Goal: Transaction & Acquisition: Book appointment/travel/reservation

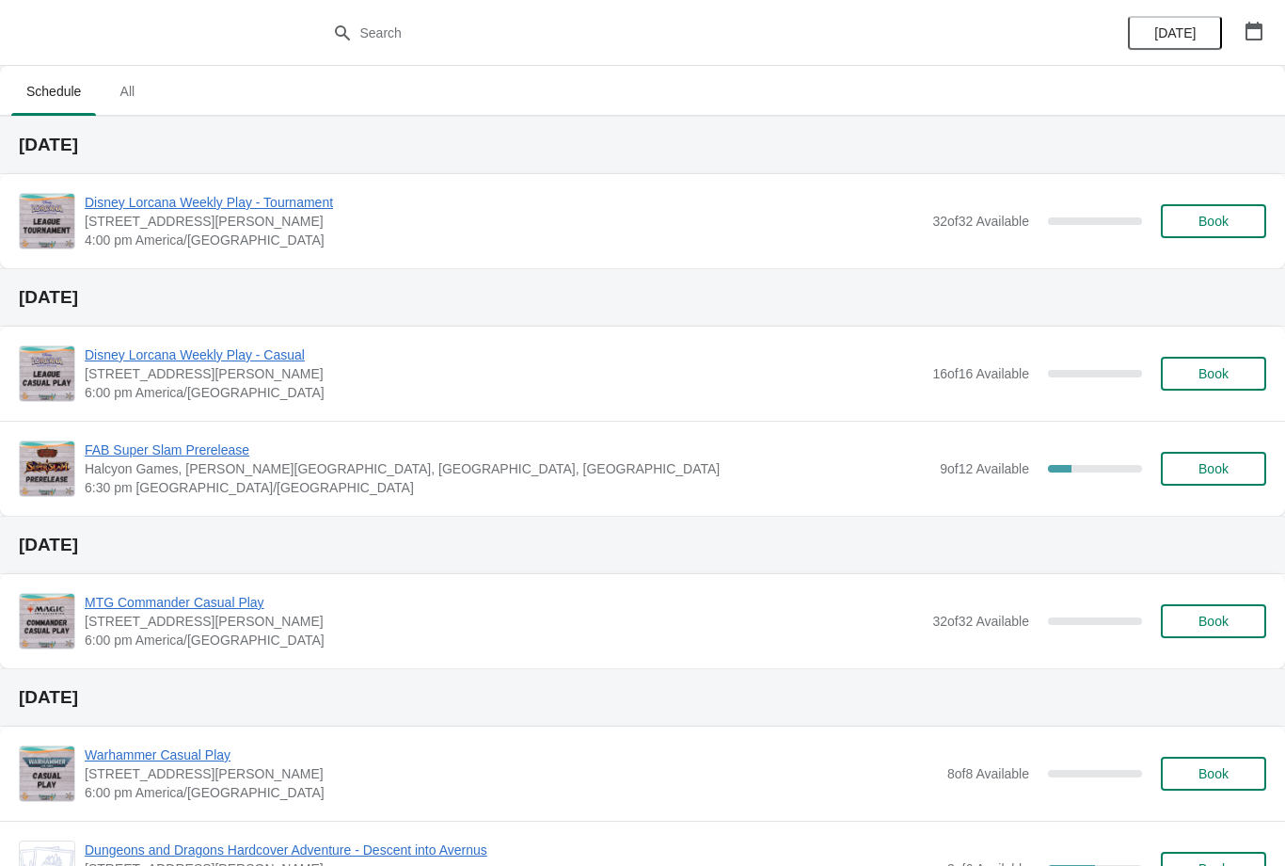
click at [1194, 231] on button "Book" at bounding box center [1213, 221] width 105 height 34
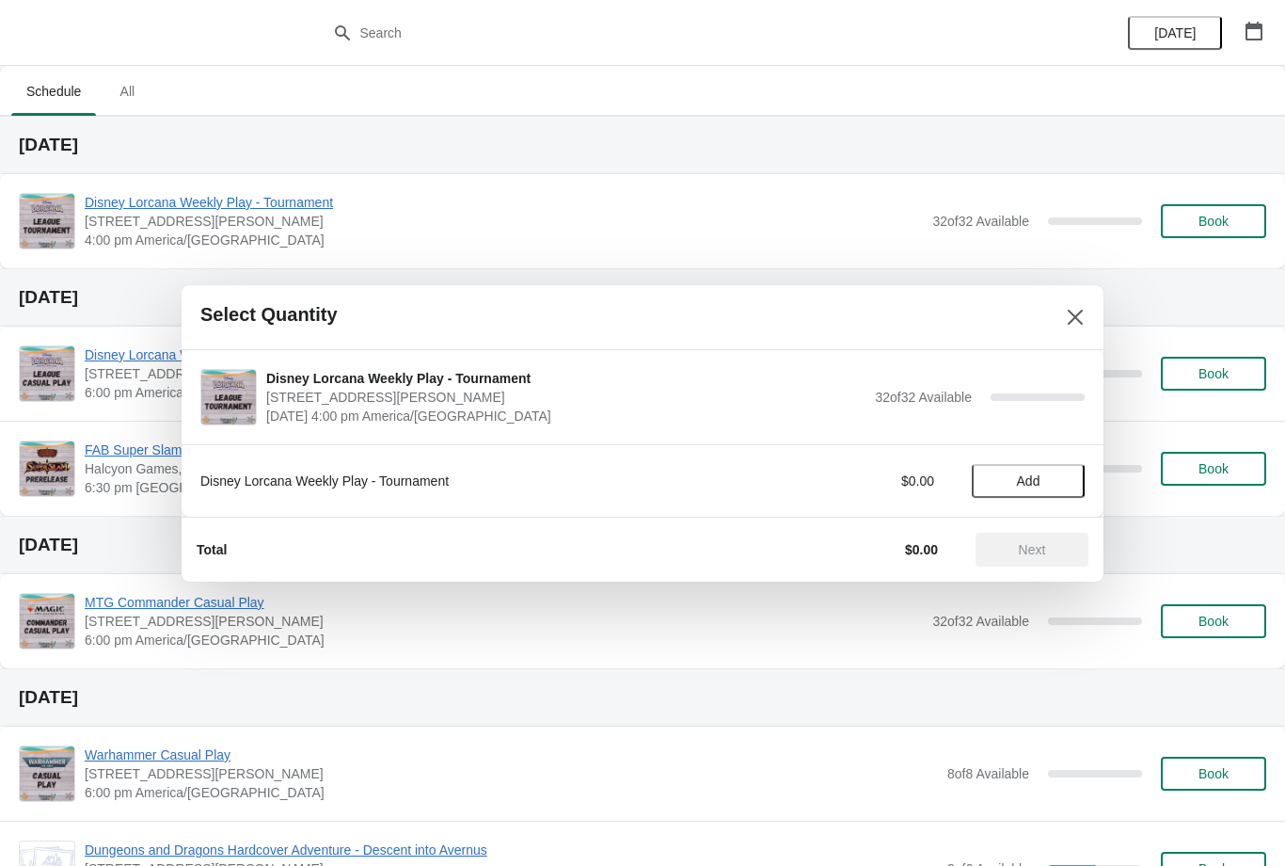
click at [1031, 479] on span "Add" at bounding box center [1029, 480] width 24 height 15
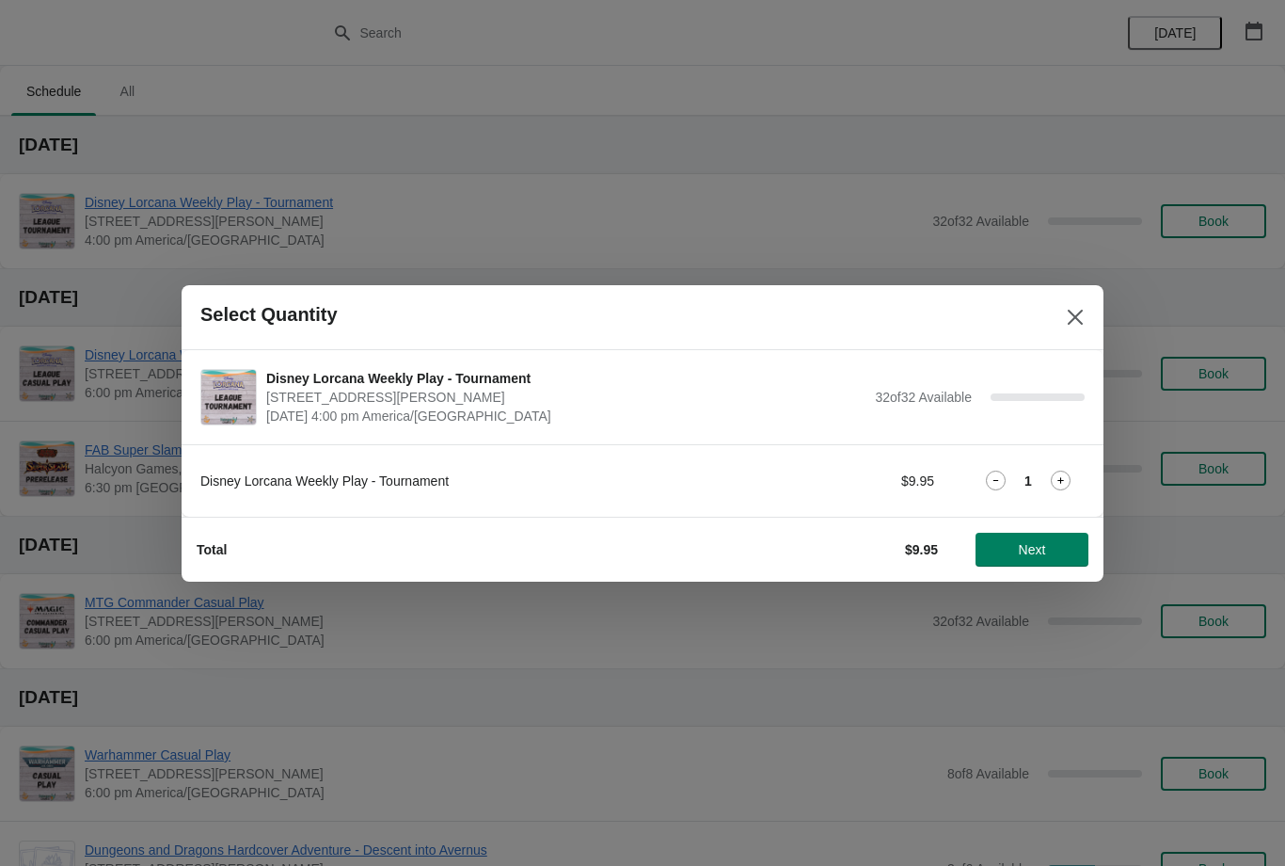
click at [1043, 533] on button "Next" at bounding box center [1032, 550] width 113 height 34
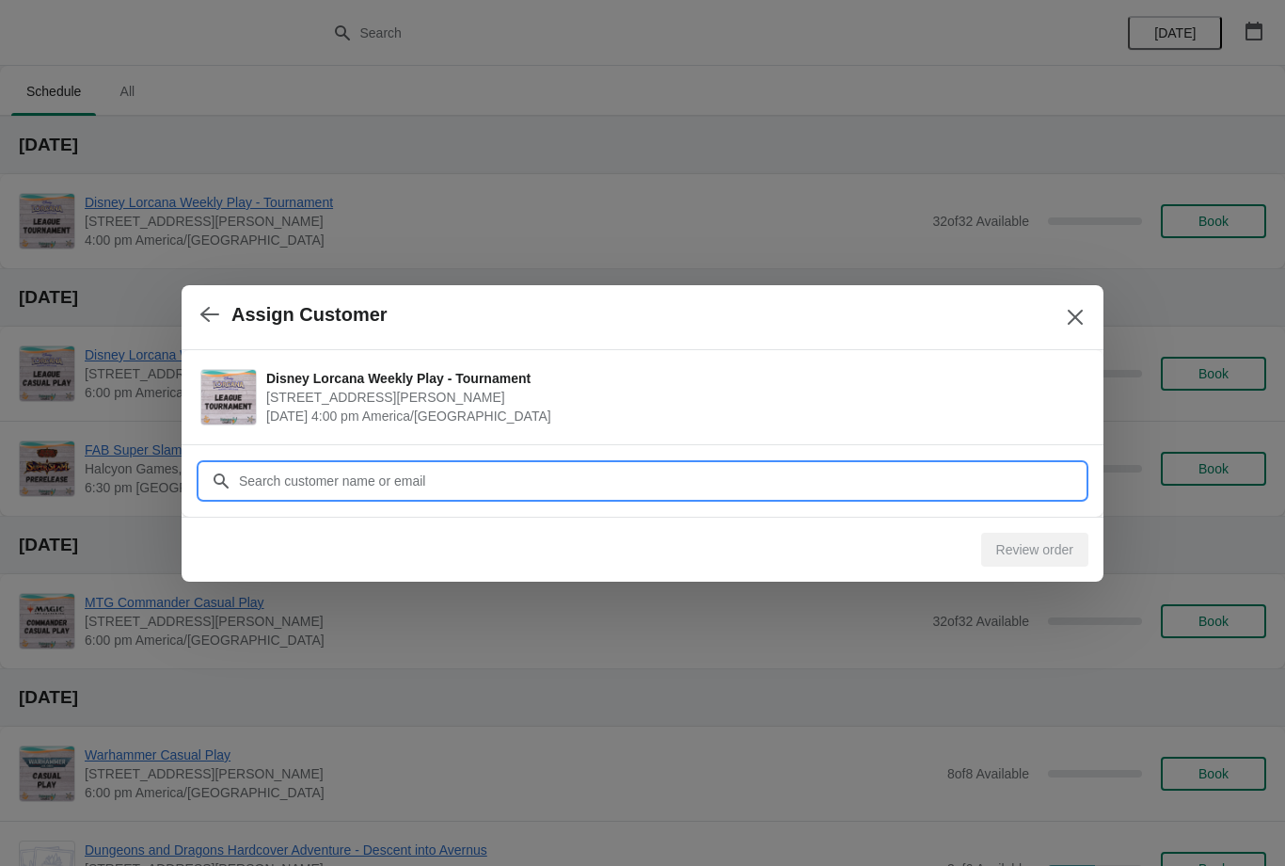
click at [639, 471] on input "Customer" at bounding box center [661, 481] width 847 height 34
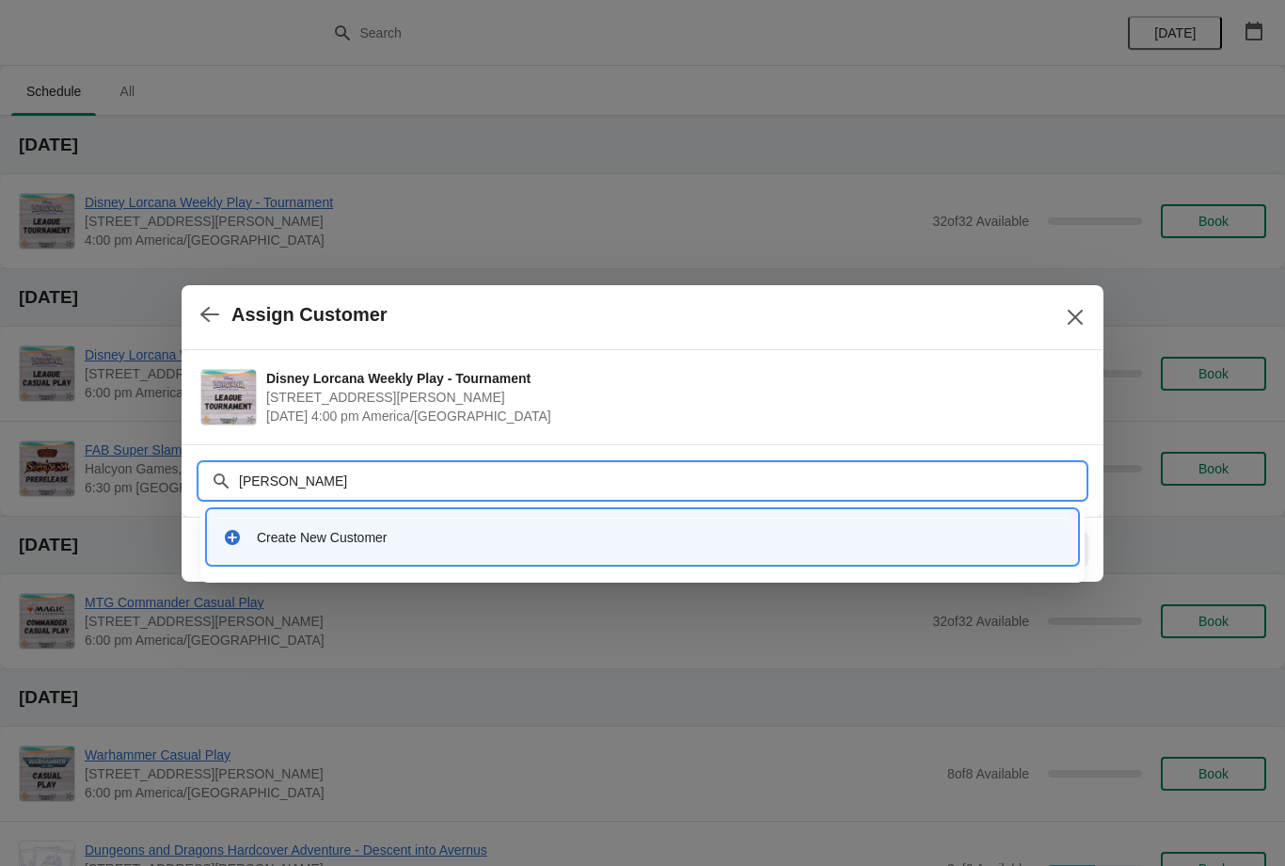
type input "Andrew rogers"
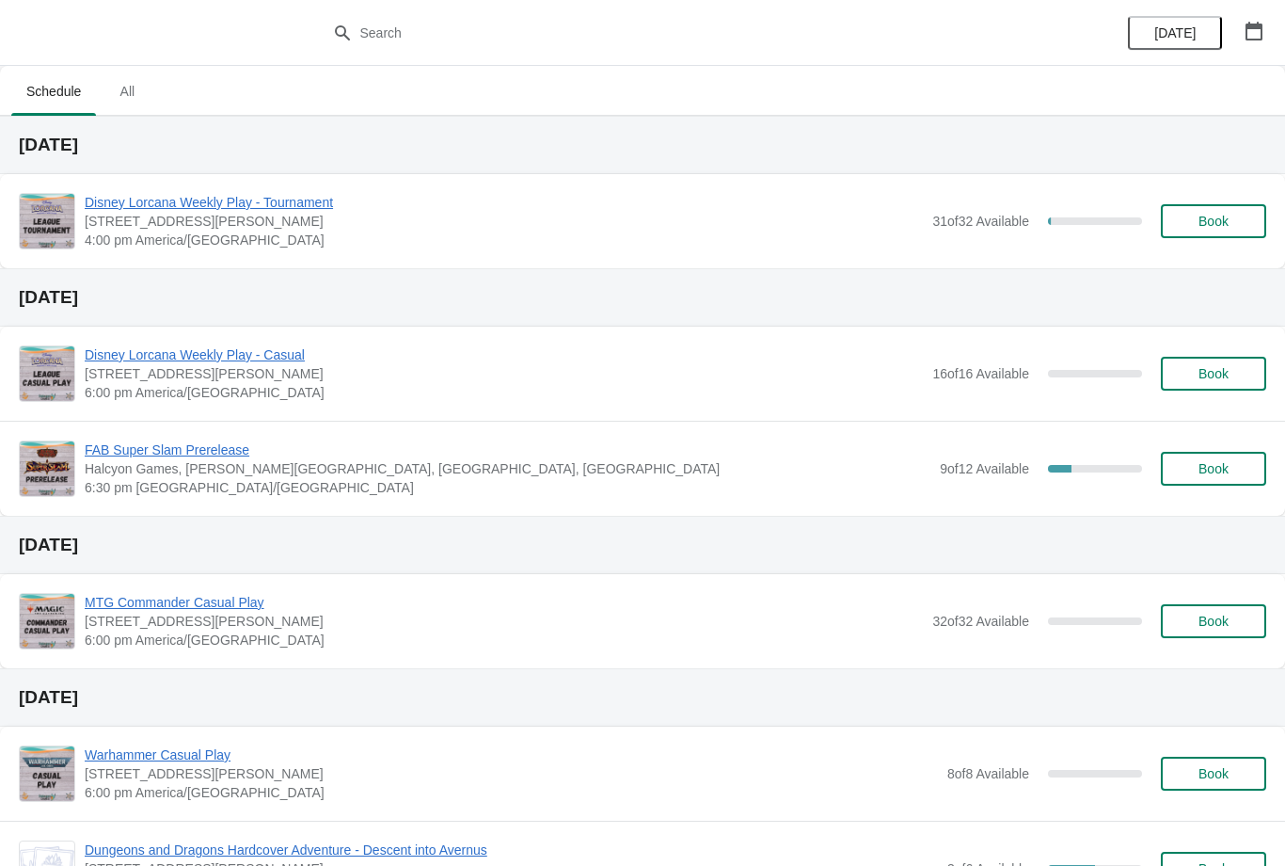
click at [1237, 215] on span "Book" at bounding box center [1214, 221] width 72 height 15
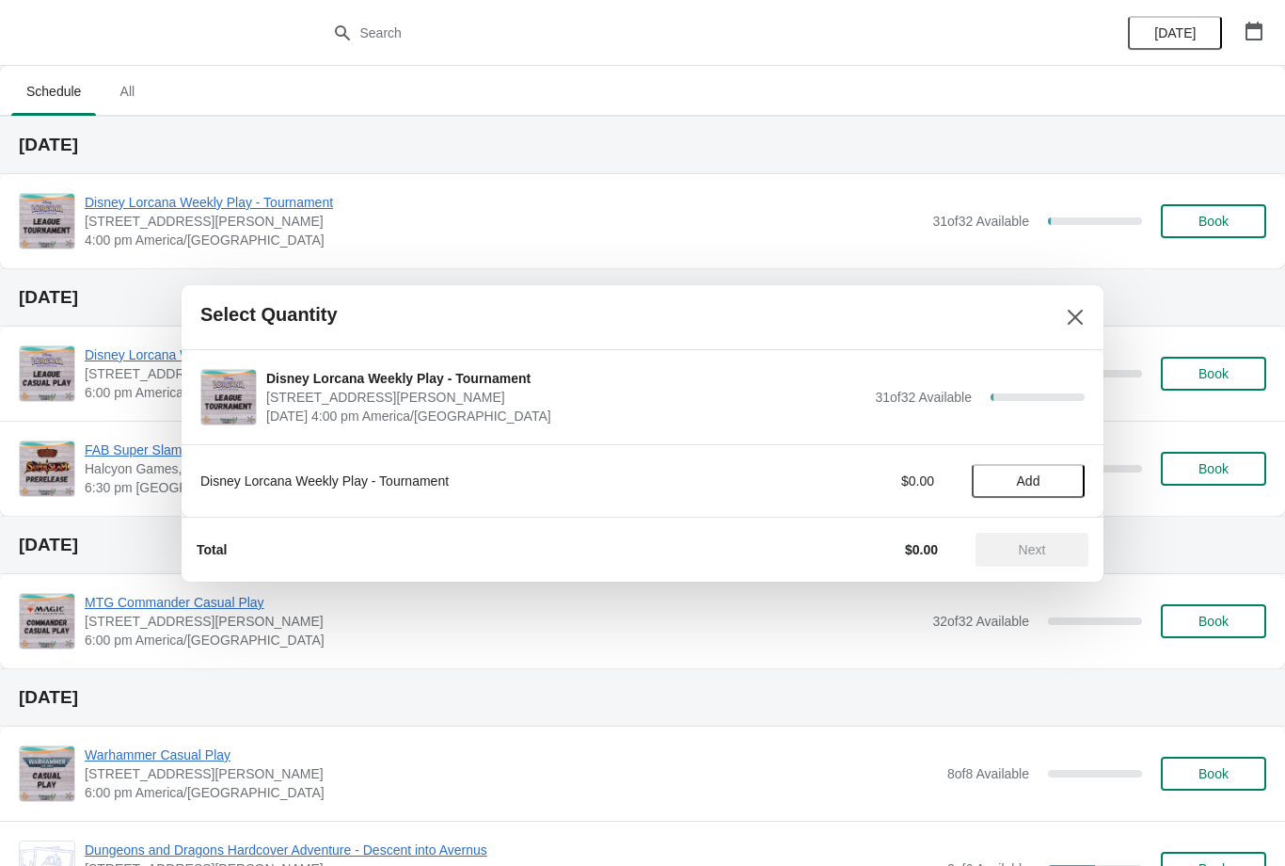
click at [1045, 473] on span "Add" at bounding box center [1028, 480] width 79 height 15
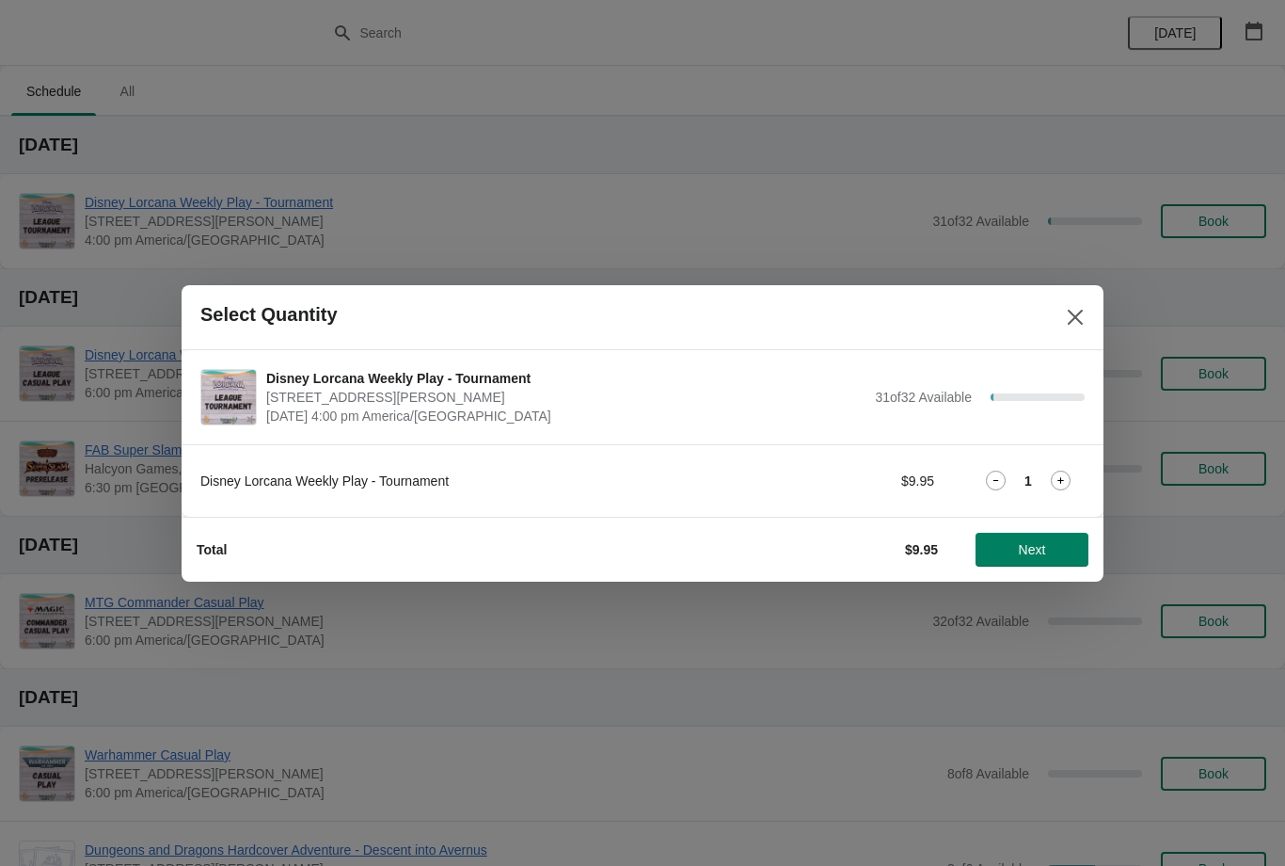
click at [1055, 478] on icon at bounding box center [1061, 481] width 20 height 20
click at [1054, 539] on button "Next" at bounding box center [1032, 550] width 113 height 34
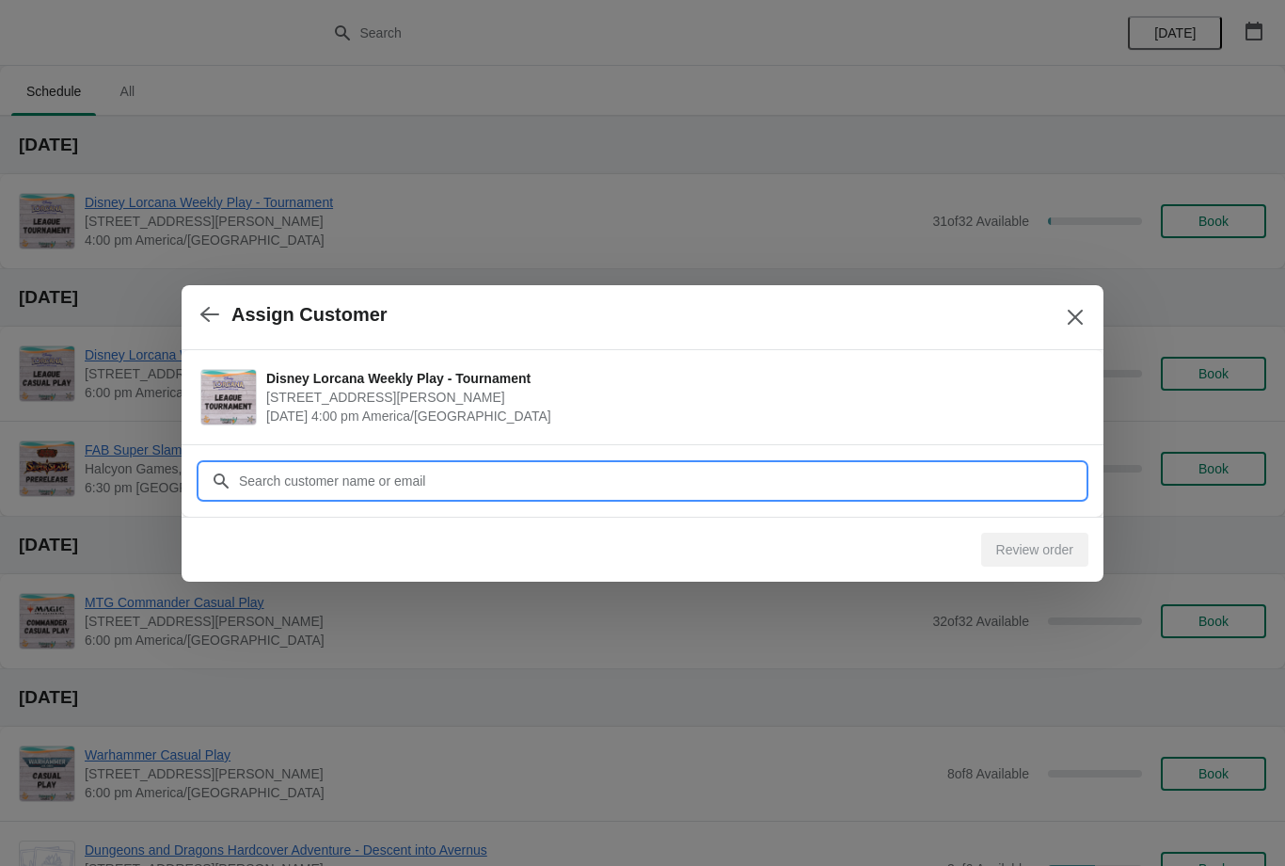
click at [413, 471] on input "Customer" at bounding box center [661, 481] width 847 height 34
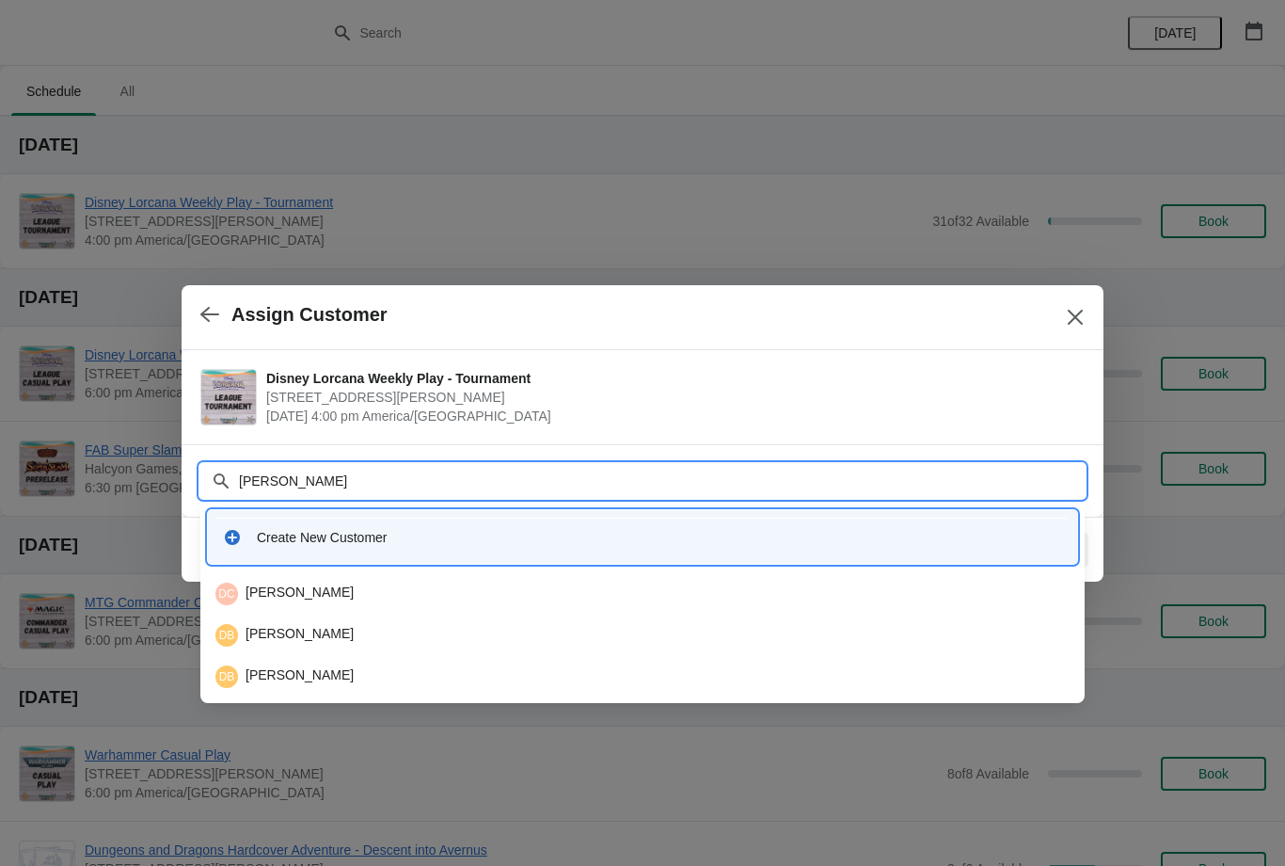
type input "Danny"
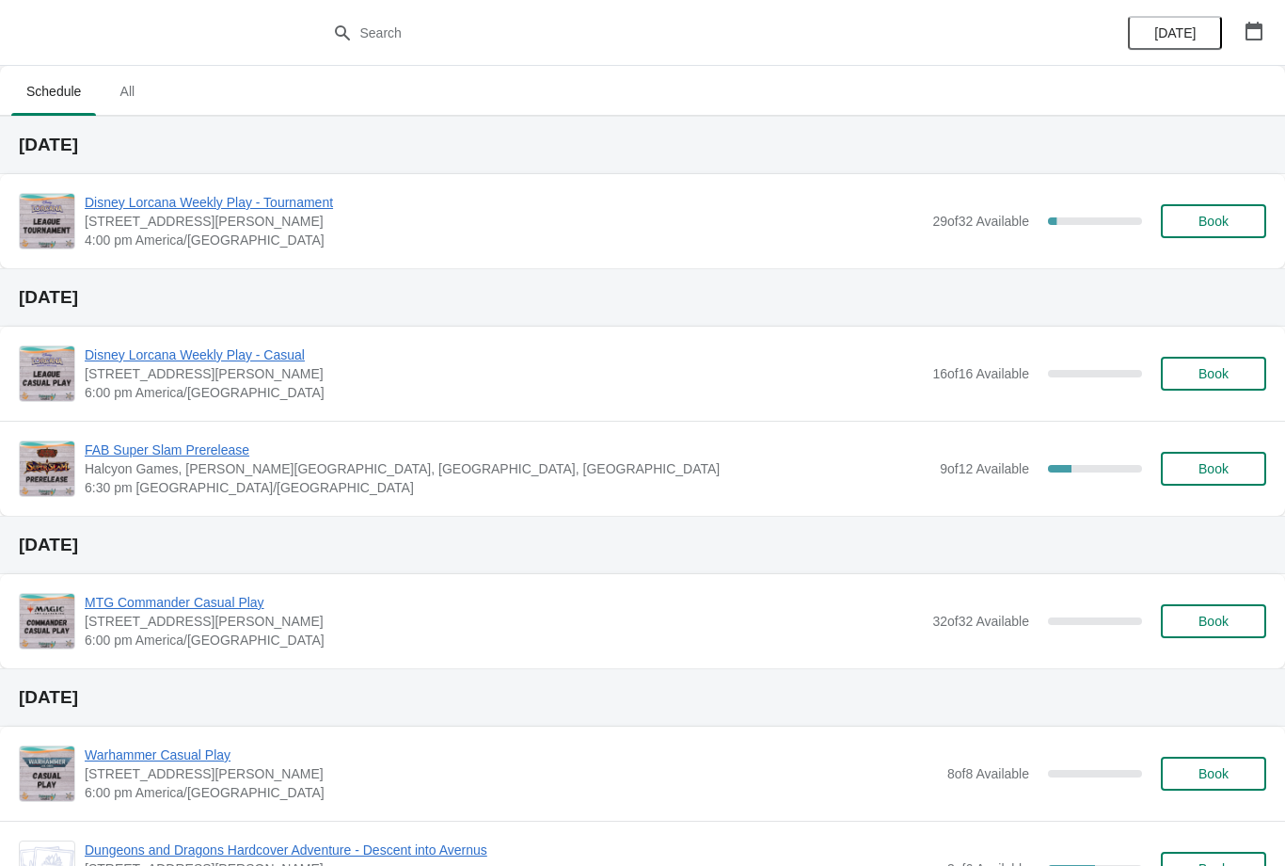
click at [271, 209] on span "Disney Lorcana Weekly Play - Tournament" at bounding box center [504, 202] width 838 height 19
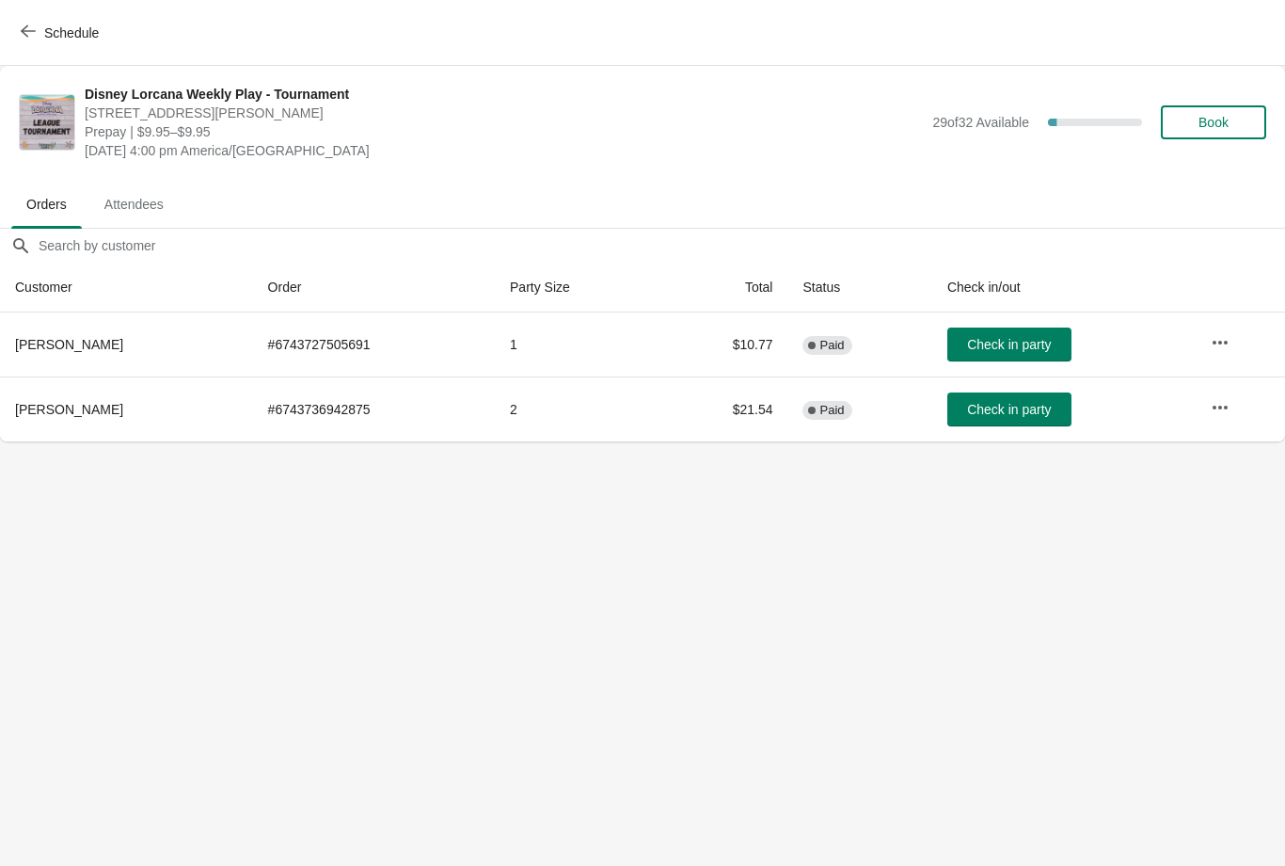
click at [1226, 107] on button "Book" at bounding box center [1213, 122] width 105 height 34
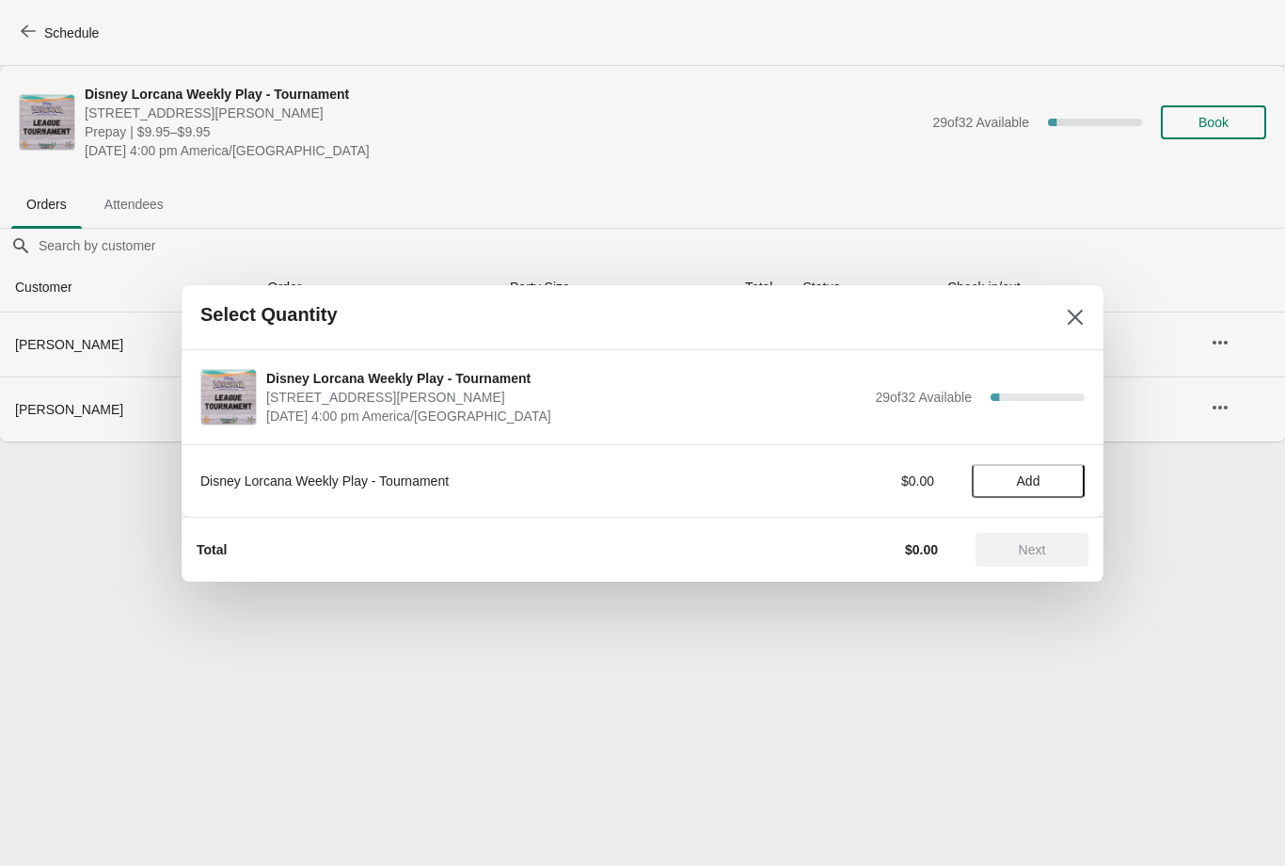
click at [1030, 474] on span "Add" at bounding box center [1029, 480] width 24 height 15
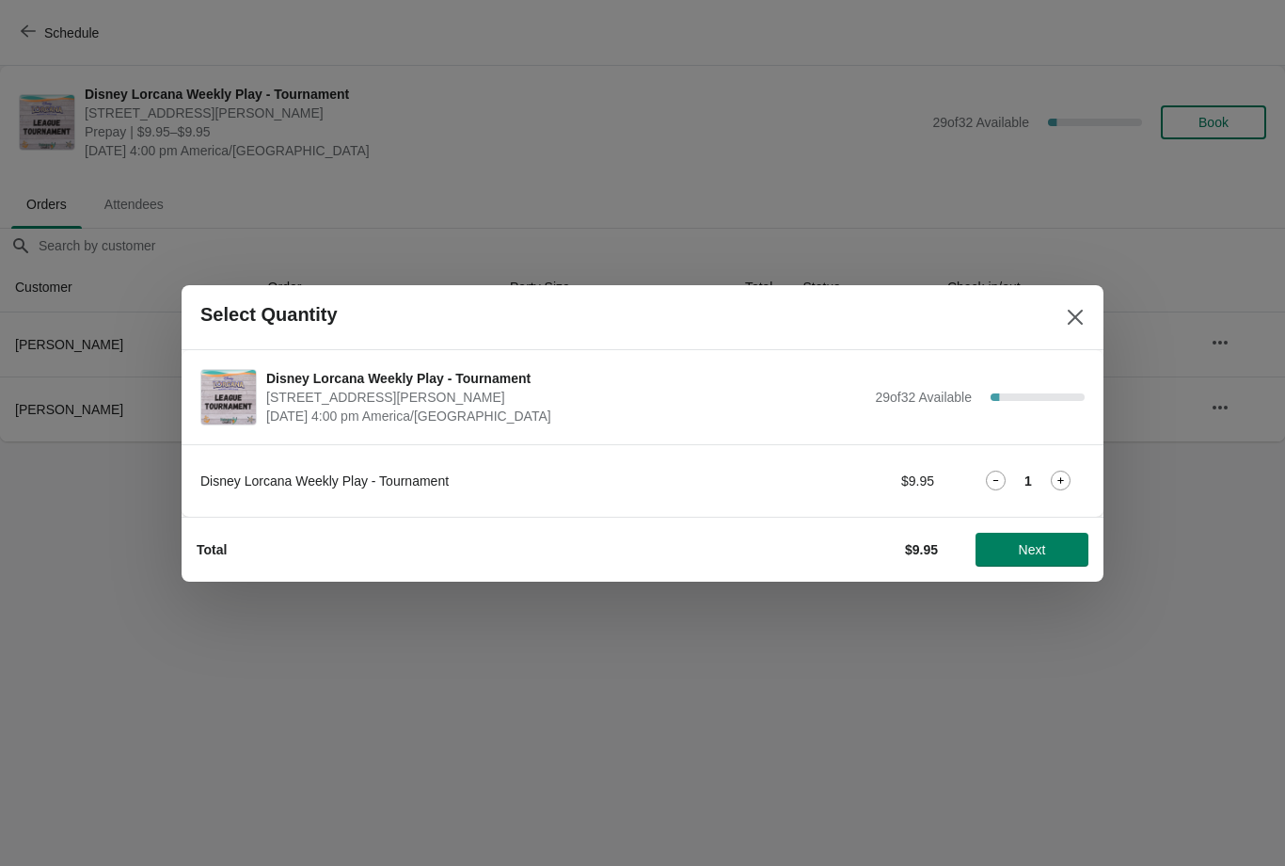
click at [1077, 473] on div "1" at bounding box center [1028, 481] width 113 height 20
click at [1068, 474] on icon at bounding box center [1061, 481] width 20 height 20
click at [1048, 545] on span "Next" at bounding box center [1032, 549] width 83 height 15
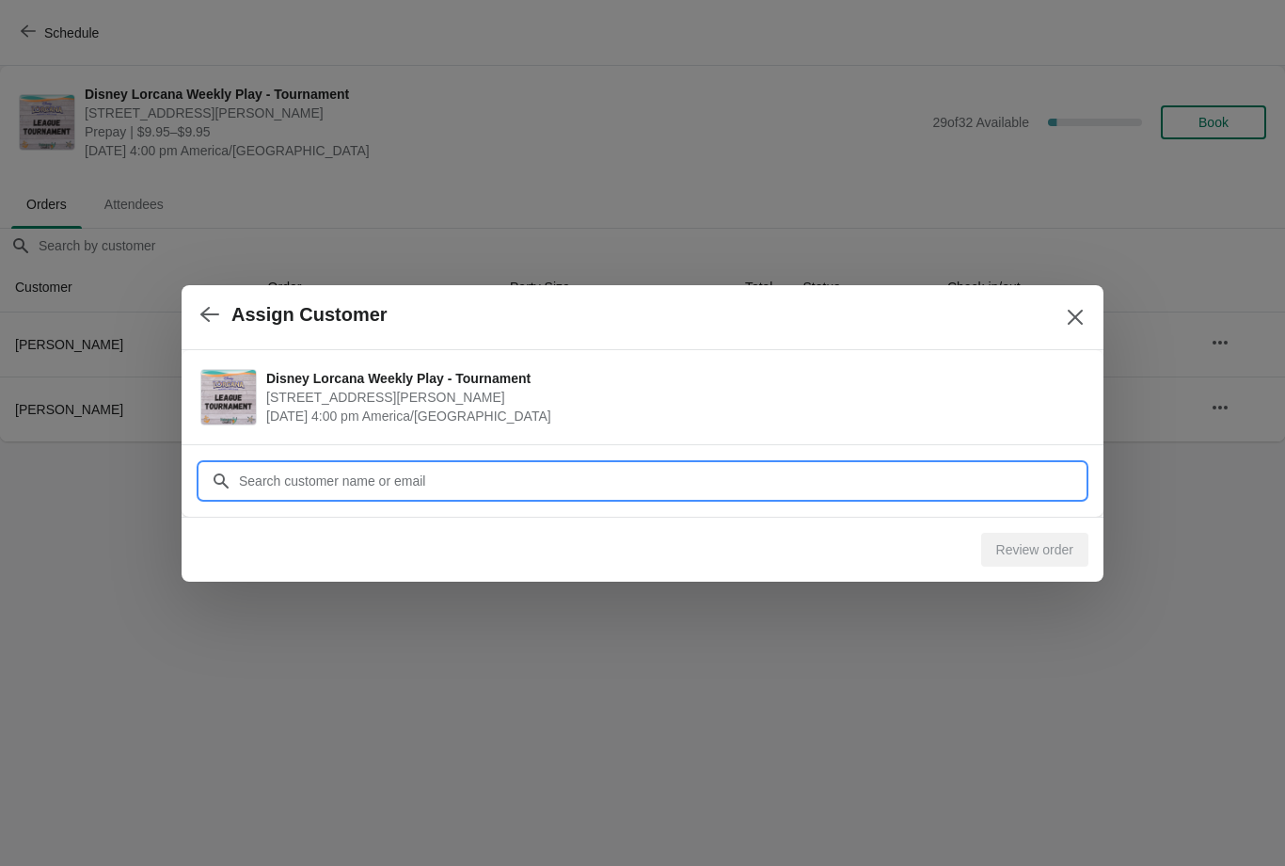
click at [540, 490] on input "Customer" at bounding box center [661, 481] width 847 height 34
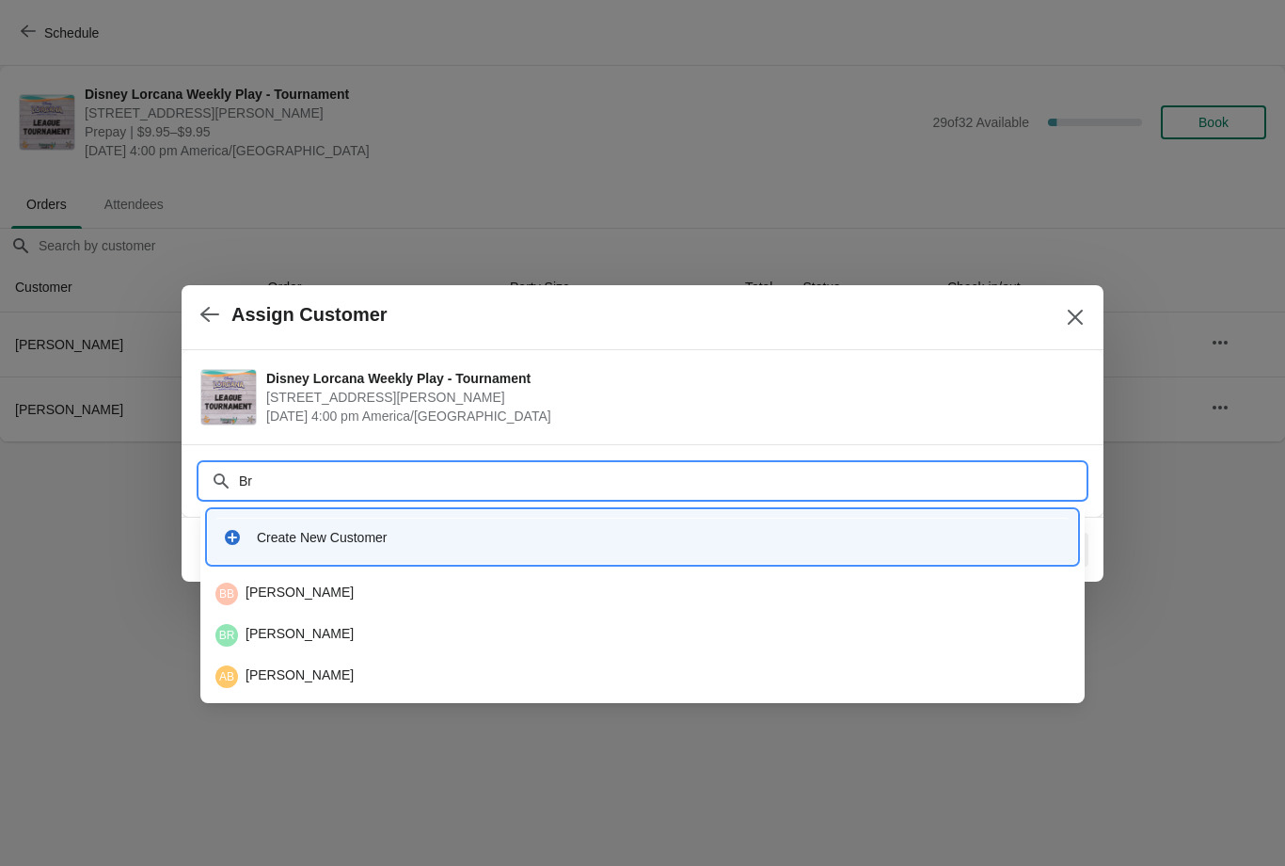
type input "Bri"
click at [337, 594] on div "CB Clair Britt" at bounding box center [642, 593] width 854 height 23
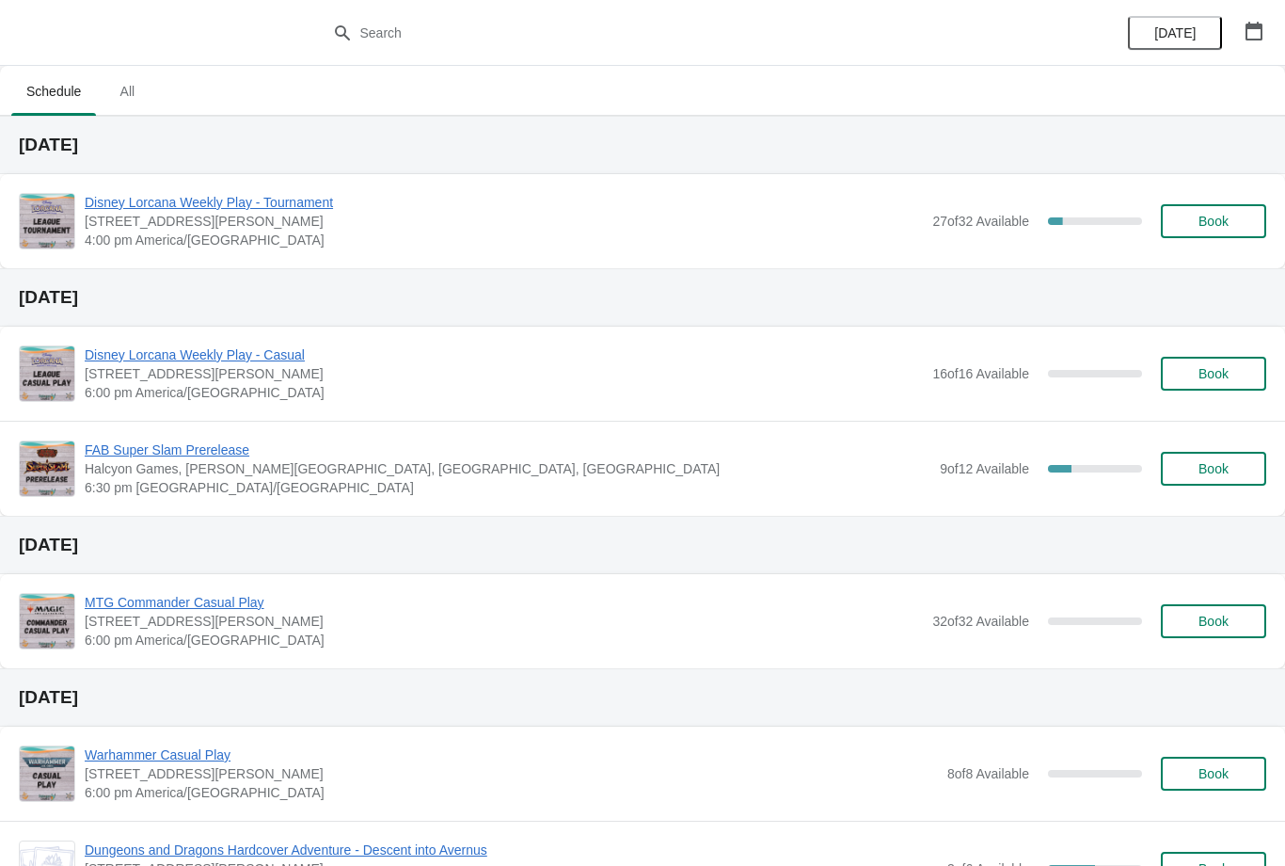
click at [309, 211] on span "Disney Lorcana Weekly Play - Tournament" at bounding box center [504, 202] width 838 height 19
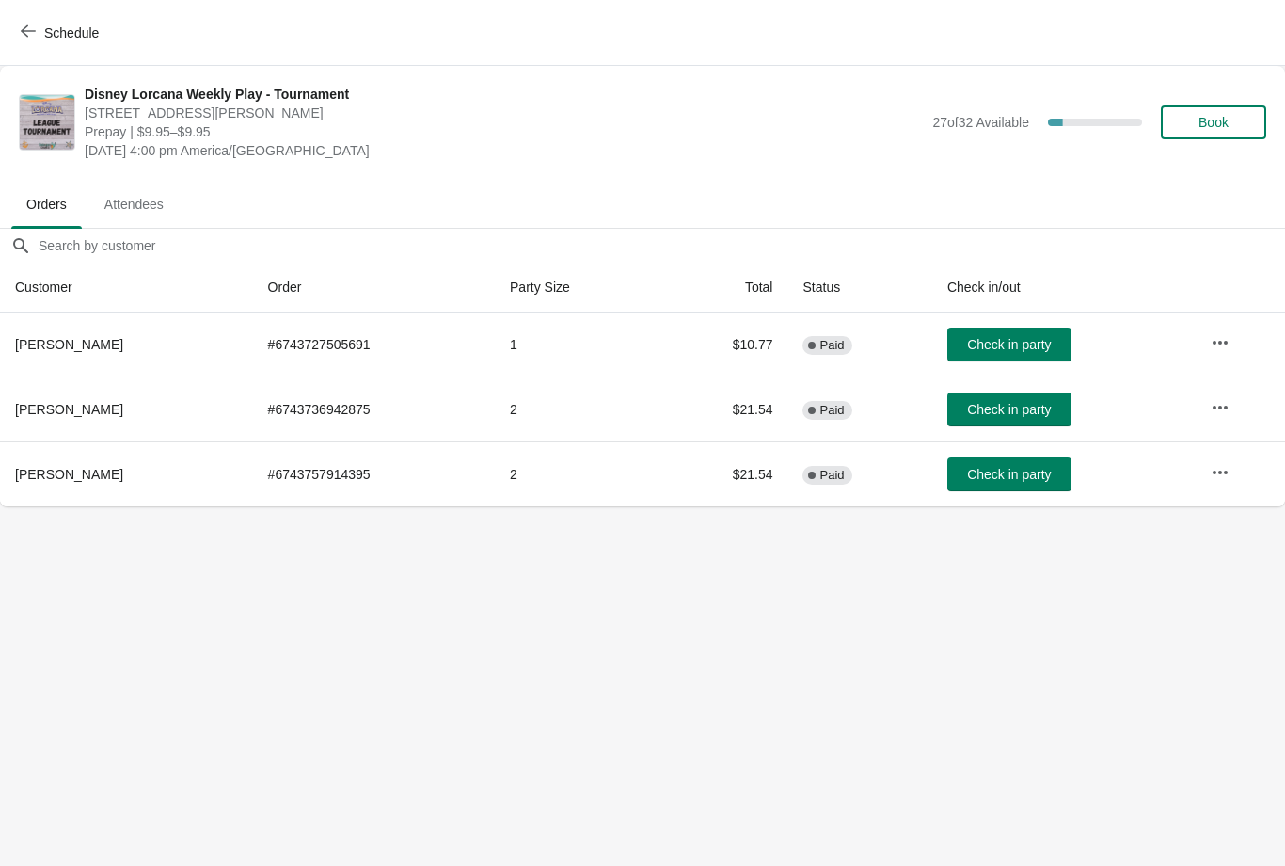
click at [1234, 138] on button "Book" at bounding box center [1213, 122] width 105 height 34
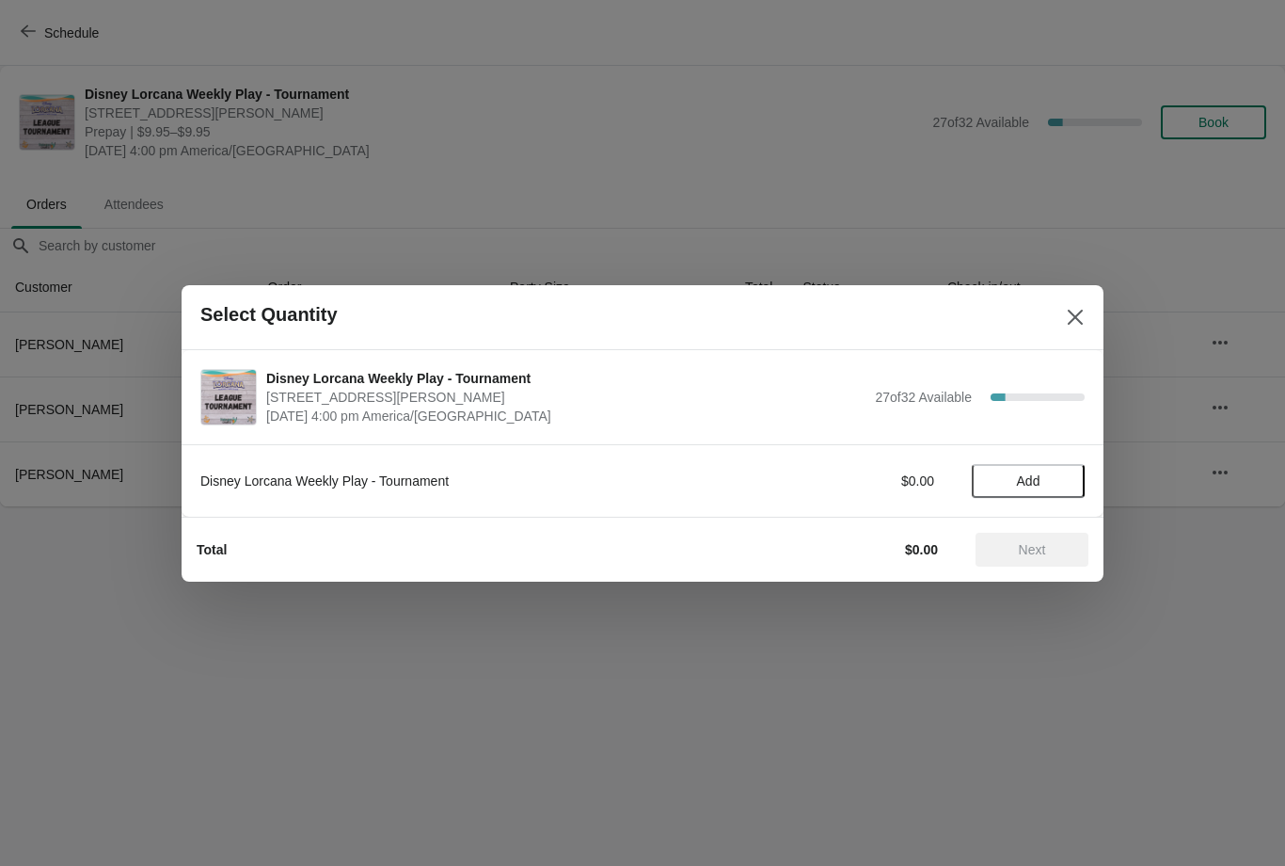
click at [1042, 465] on button "Add" at bounding box center [1028, 481] width 113 height 34
click at [1053, 562] on button "Next" at bounding box center [1032, 550] width 113 height 34
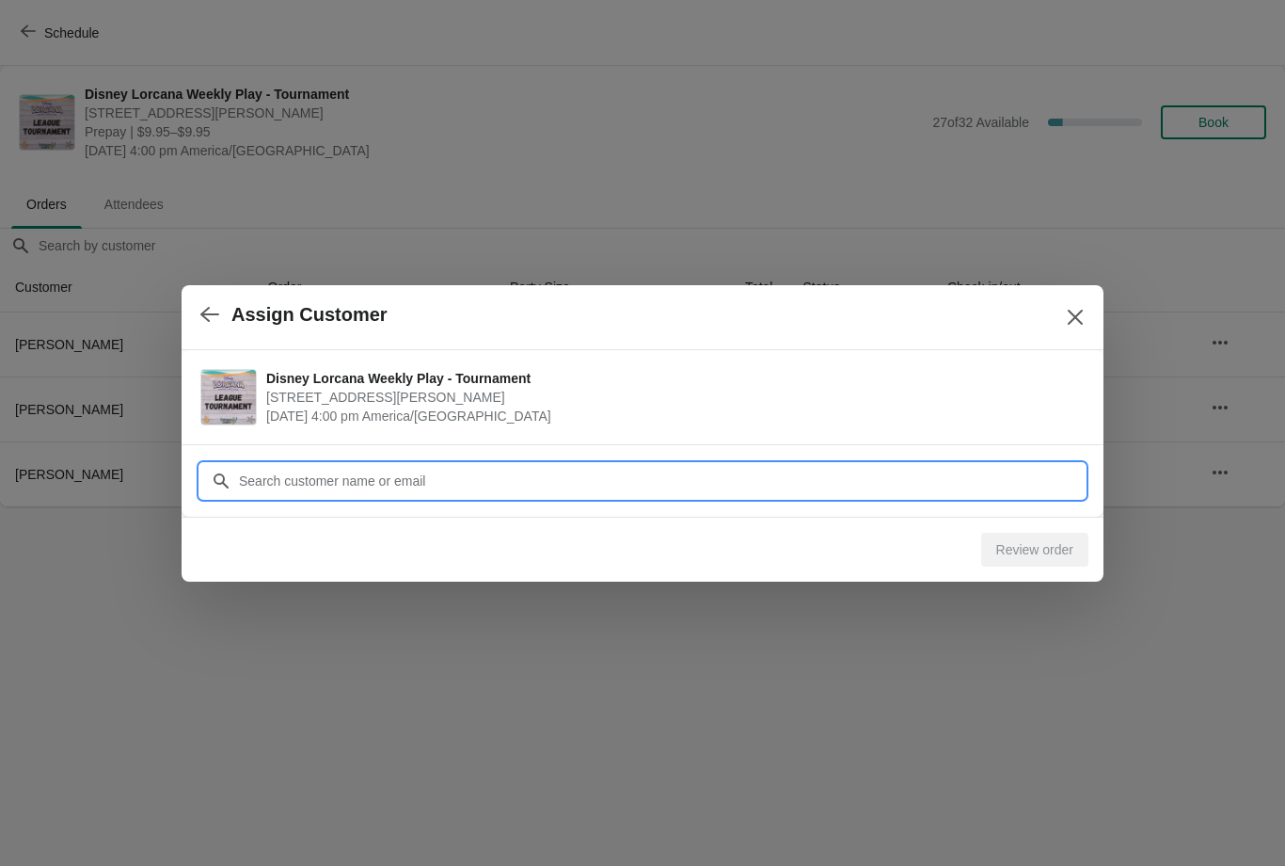
click at [481, 476] on input "Customer" at bounding box center [661, 481] width 847 height 34
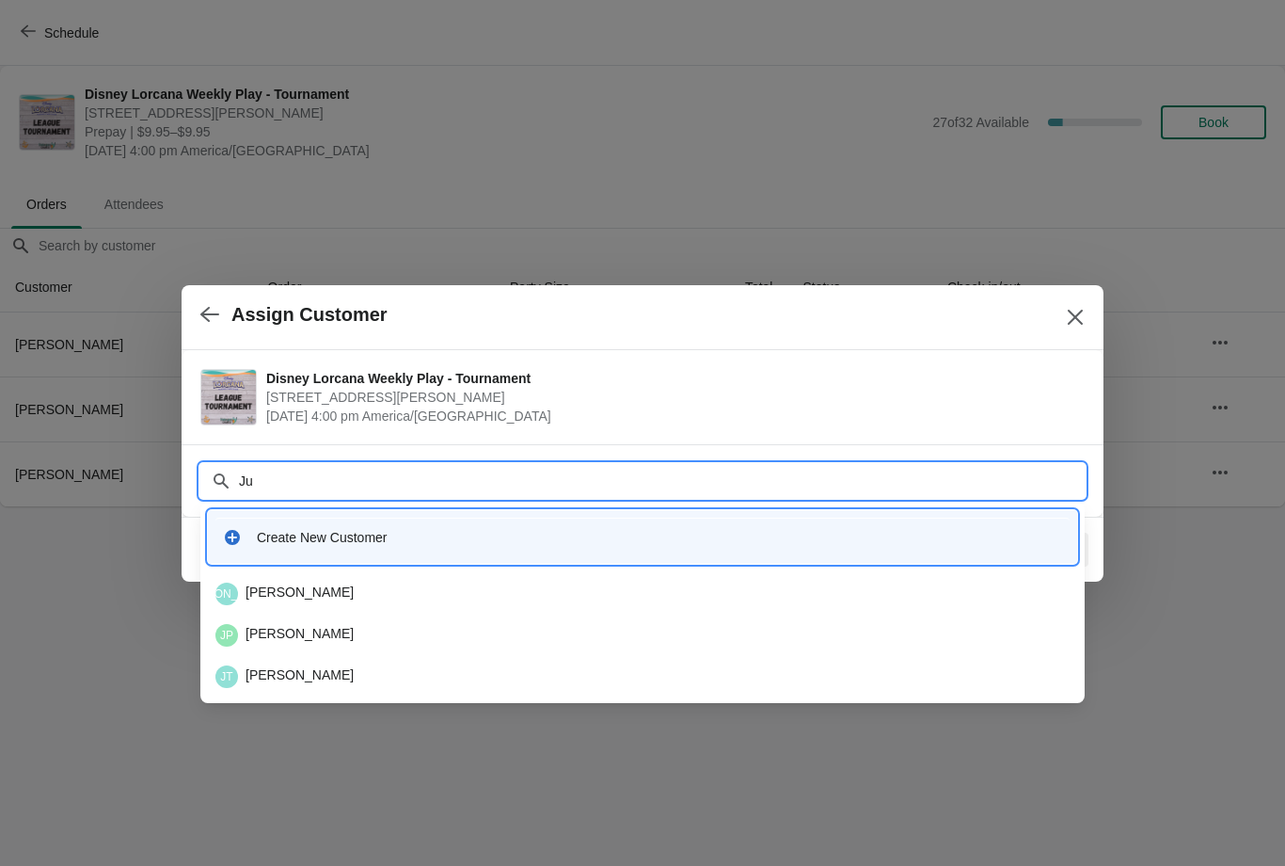
type input "Juz"
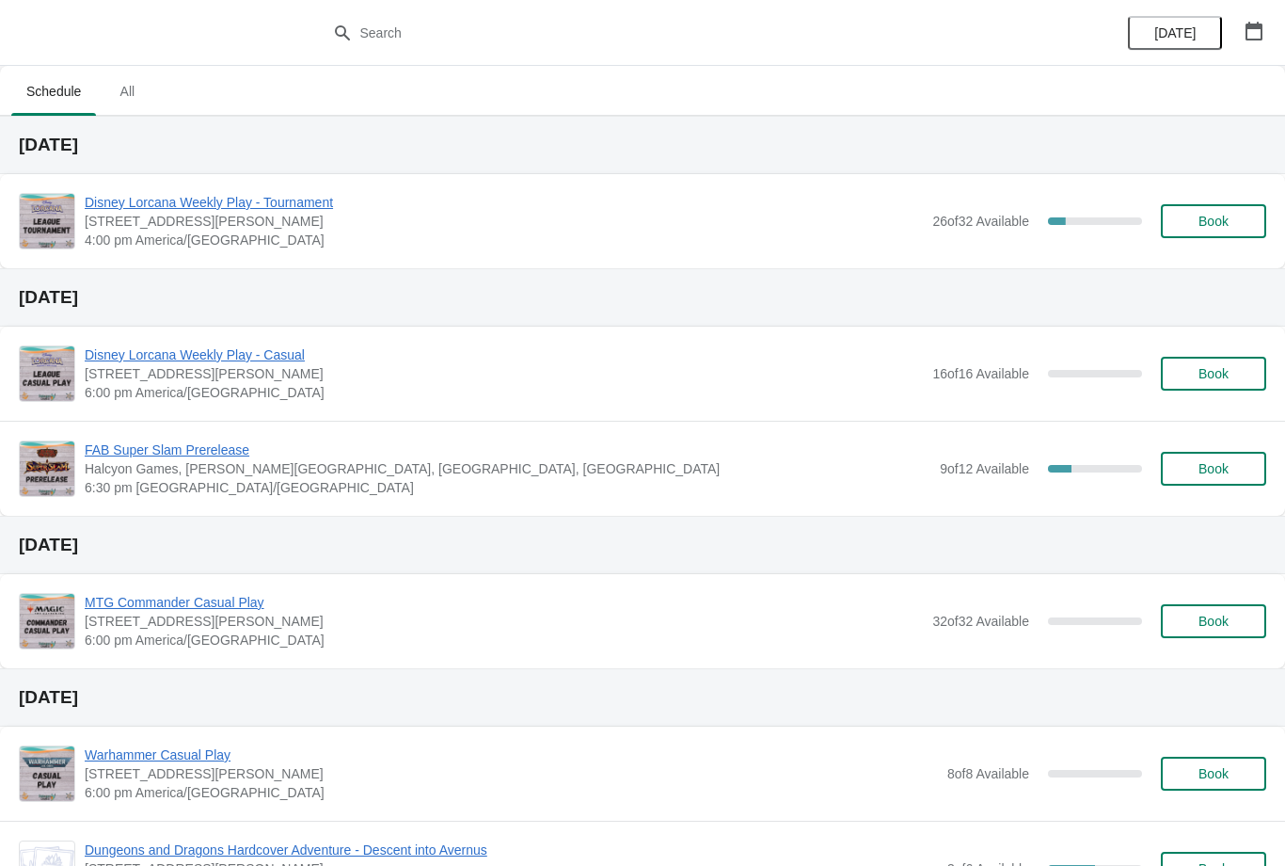
click at [335, 204] on span "Disney Lorcana Weekly Play - Tournament" at bounding box center [504, 202] width 838 height 19
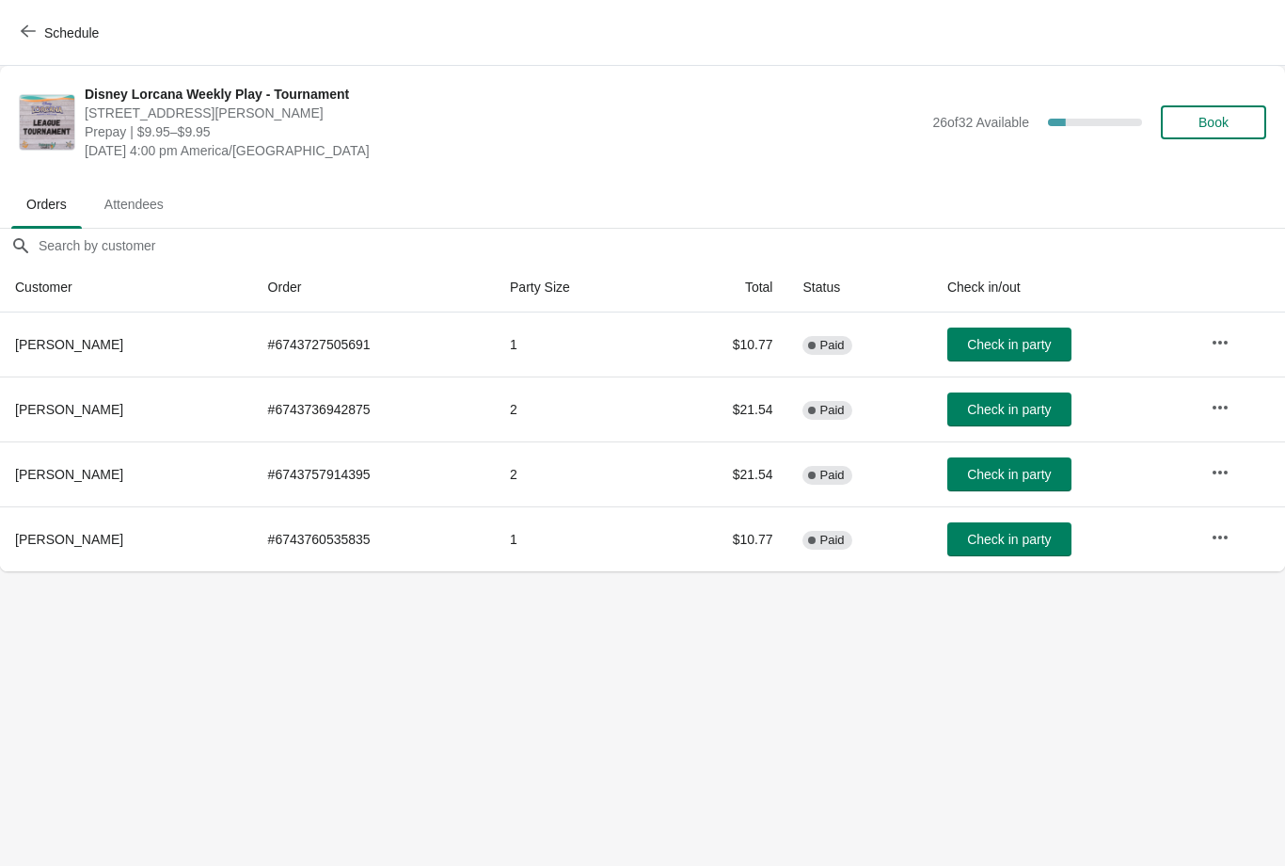
click at [1225, 121] on span "Book" at bounding box center [1214, 122] width 30 height 15
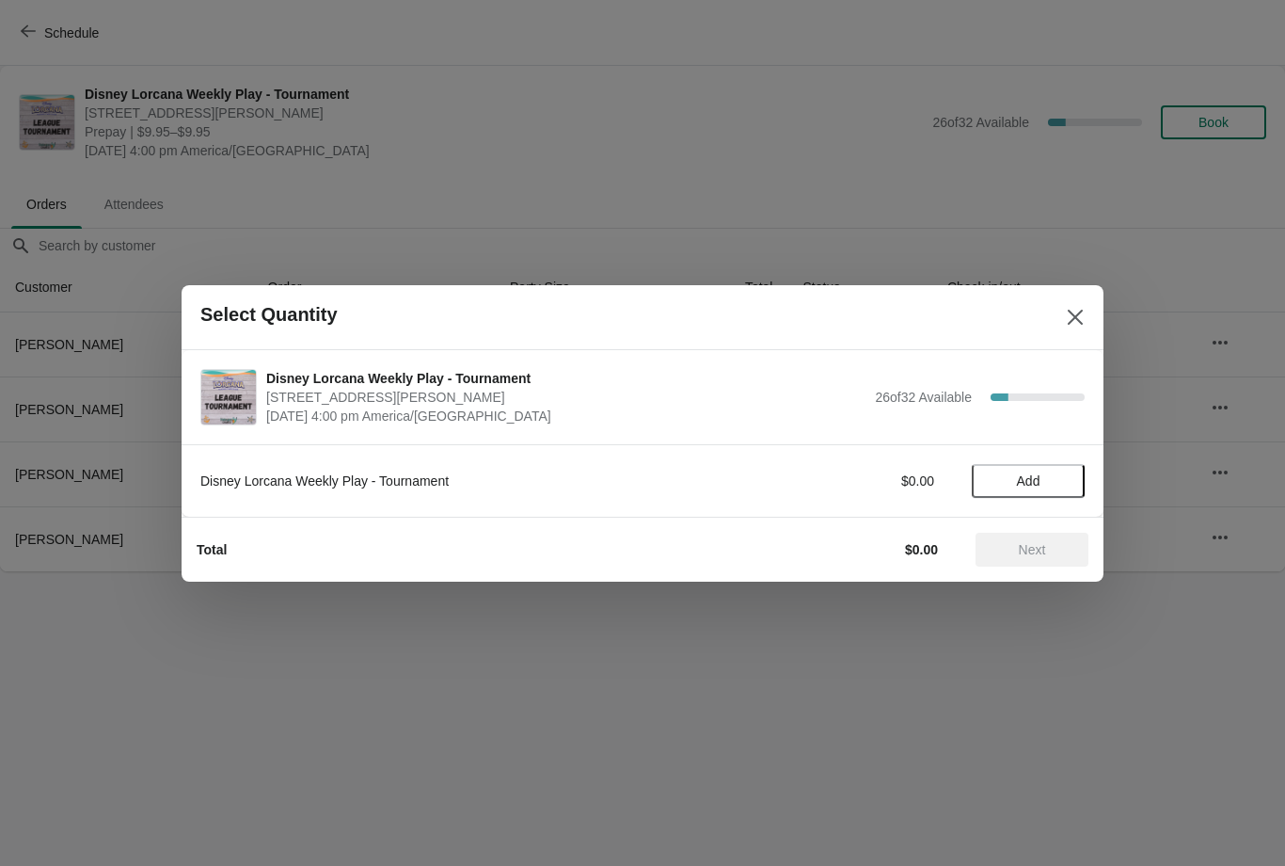
click at [1052, 473] on span "Add" at bounding box center [1028, 480] width 79 height 15
click at [1023, 566] on button "Next" at bounding box center [1032, 550] width 113 height 34
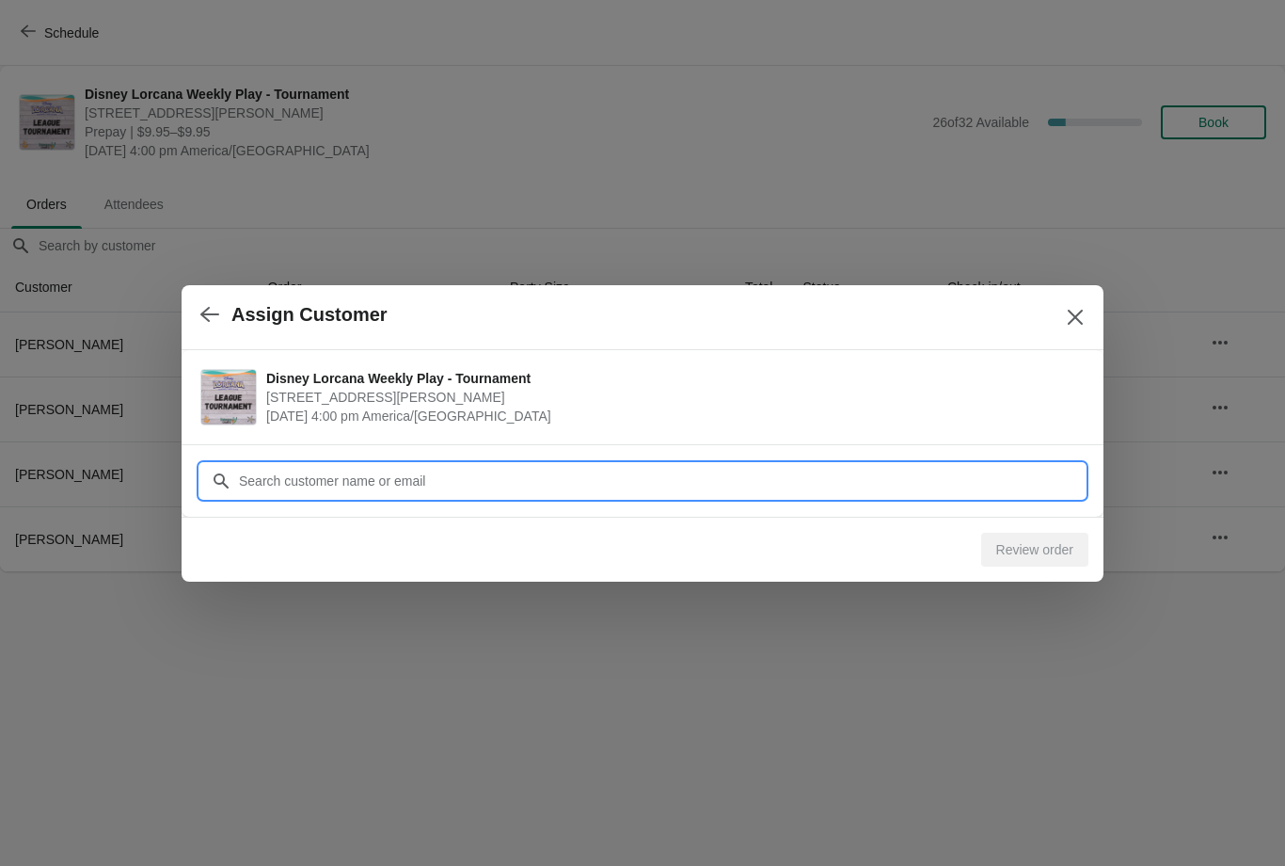
click at [614, 571] on div "Assign Customer Disney Lorcana Weekly Play - Tournament 2040 Louetta Rd Ste I S…" at bounding box center [642, 571] width 1285 height 0
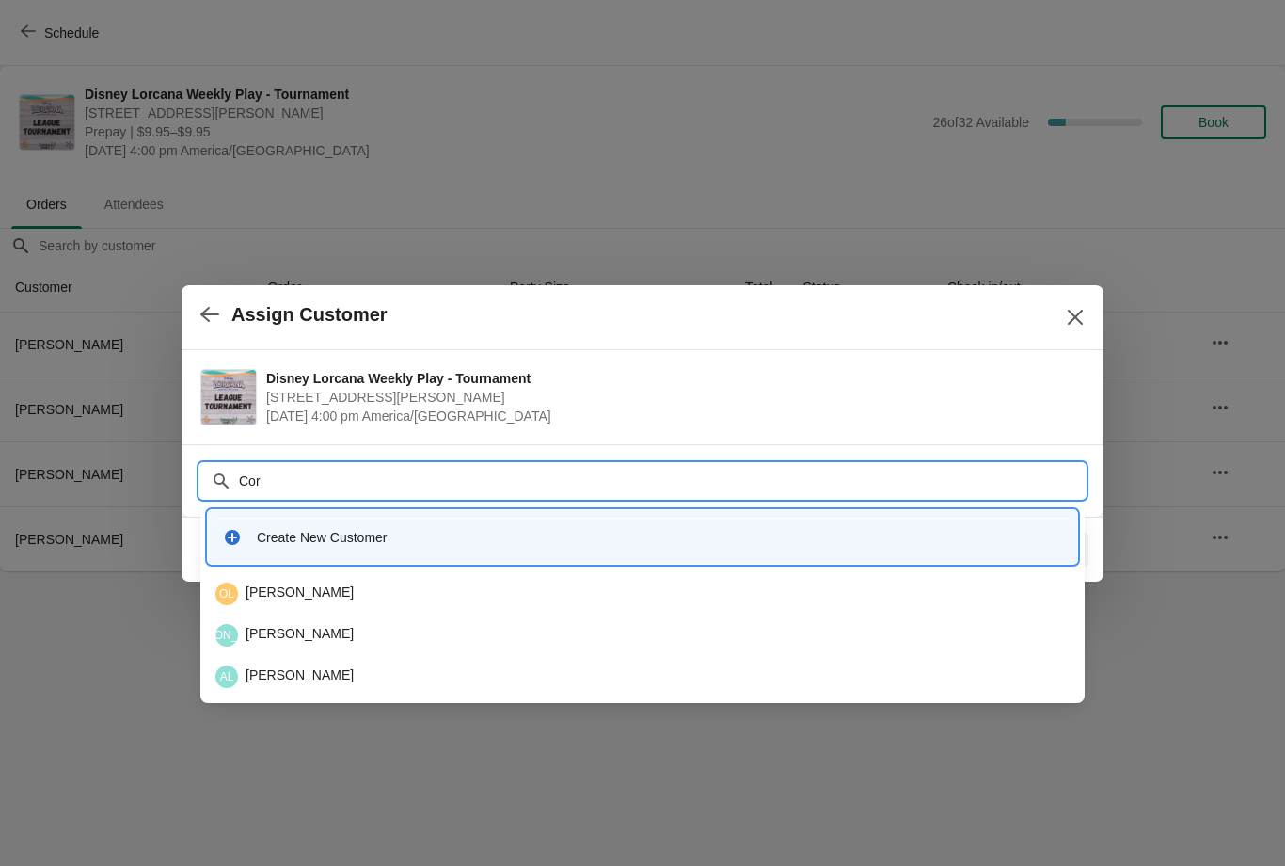
type input "Cory"
click at [347, 593] on div "CR Cory Roberts" at bounding box center [642, 593] width 854 height 23
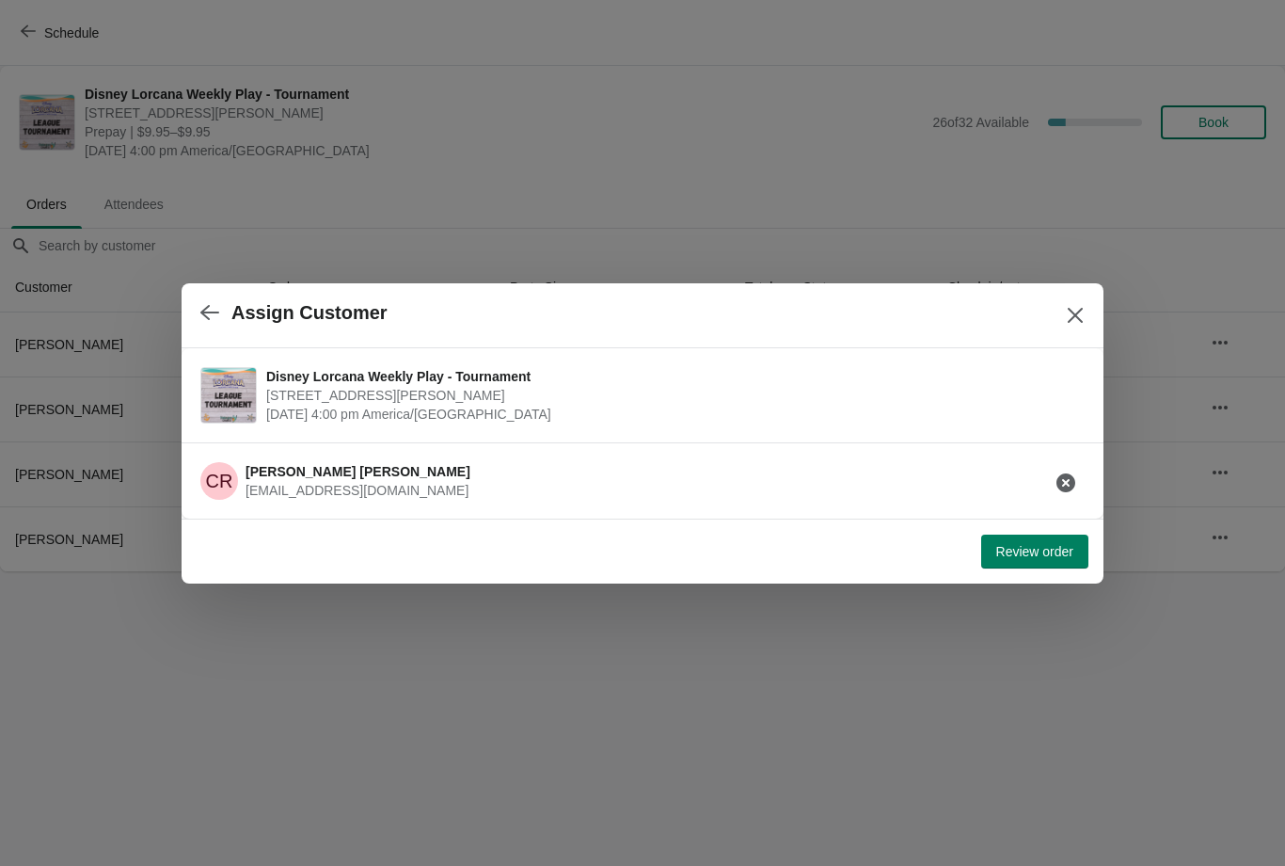
click at [1013, 549] on span "Review order" at bounding box center [1035, 551] width 77 height 15
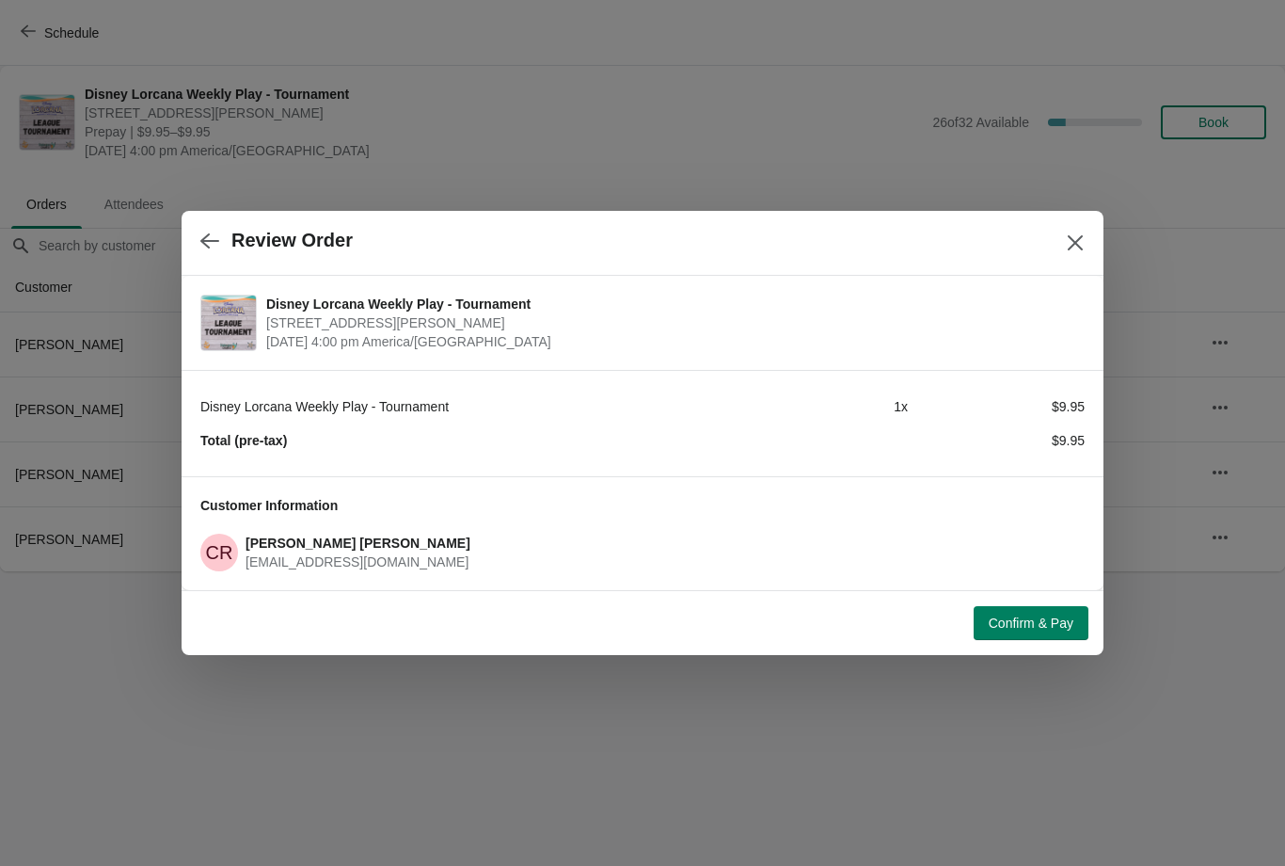
click at [1028, 627] on span "Confirm & Pay" at bounding box center [1031, 622] width 85 height 15
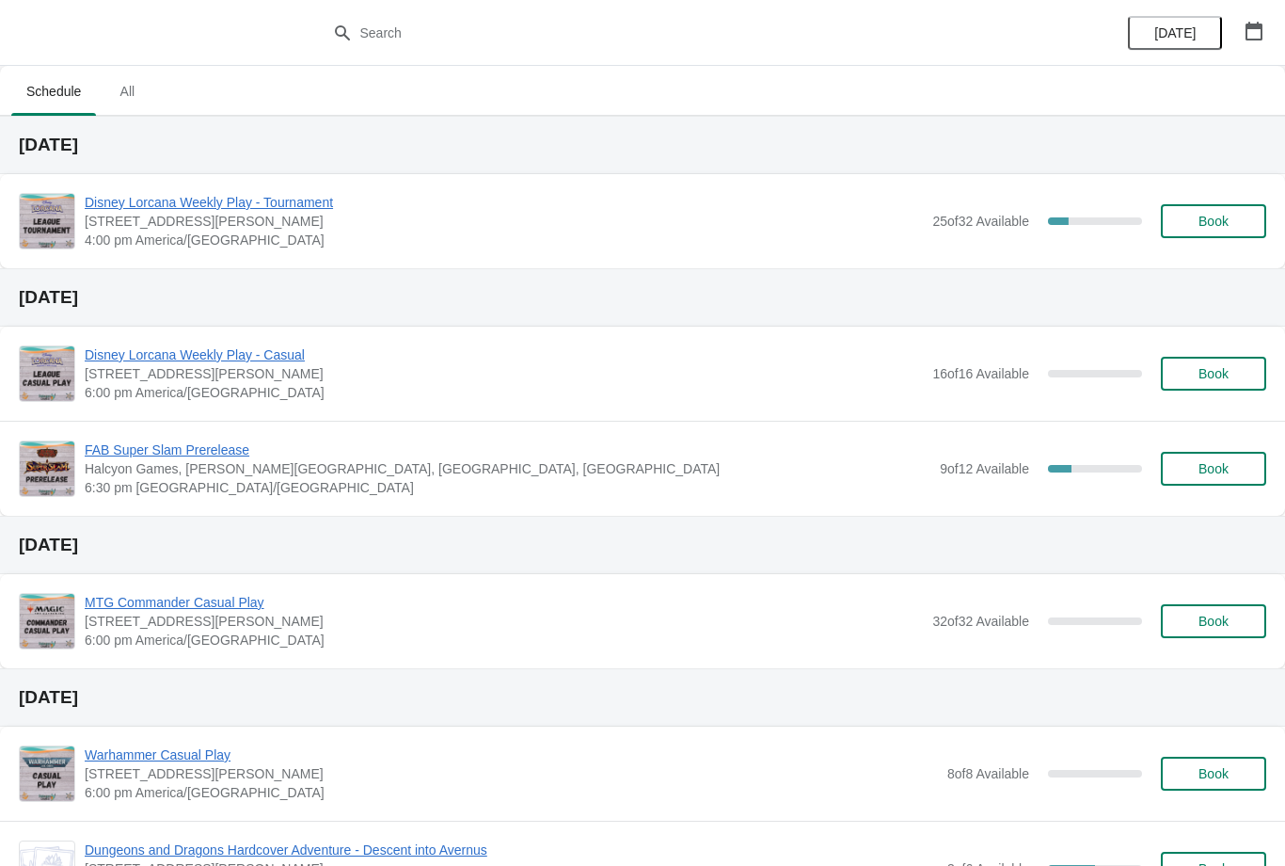
click at [1175, 32] on span "[DATE]" at bounding box center [1175, 32] width 41 height 15
click at [1256, 30] on icon "button" at bounding box center [1254, 31] width 19 height 19
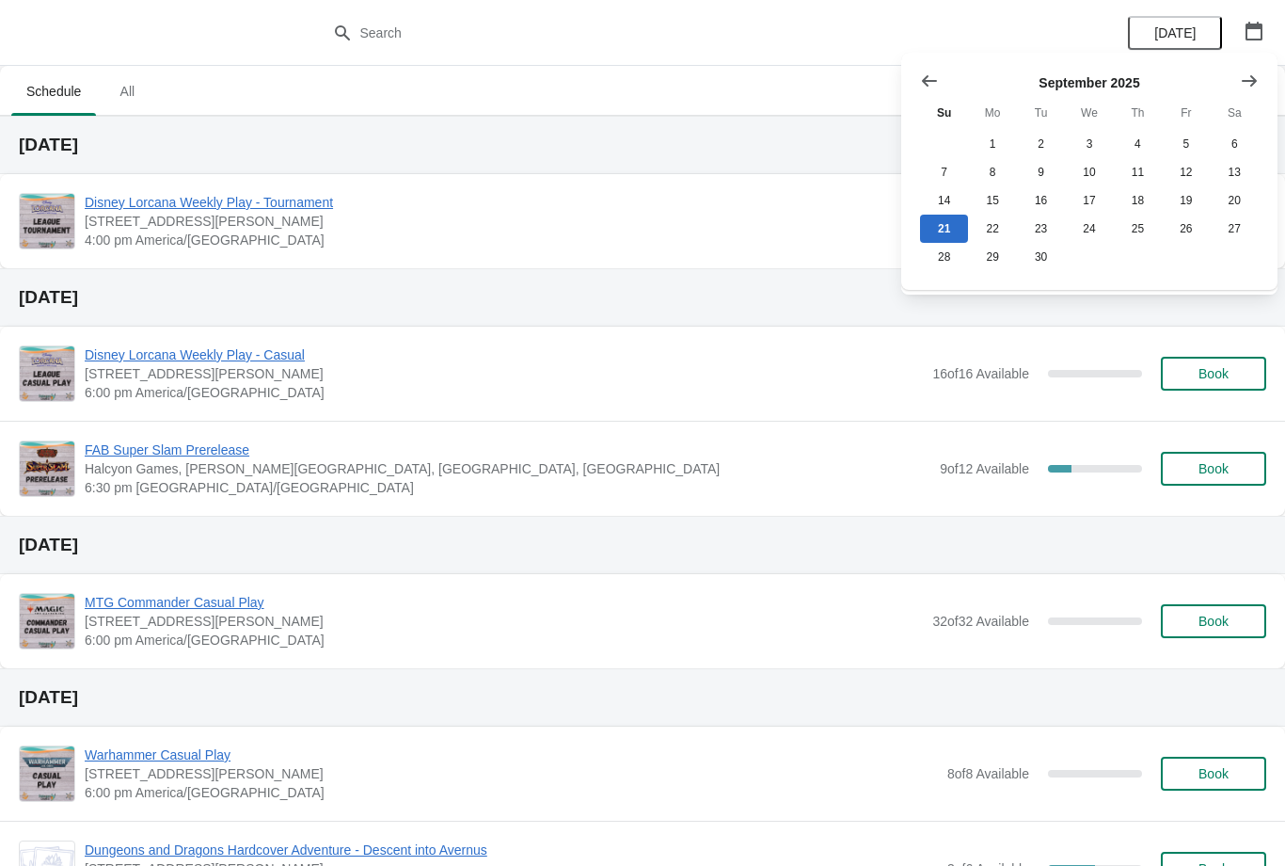
click at [1256, 66] on button "Show next month, October 2025" at bounding box center [1250, 81] width 34 height 34
click at [932, 178] on button "5" at bounding box center [944, 172] width 48 height 28
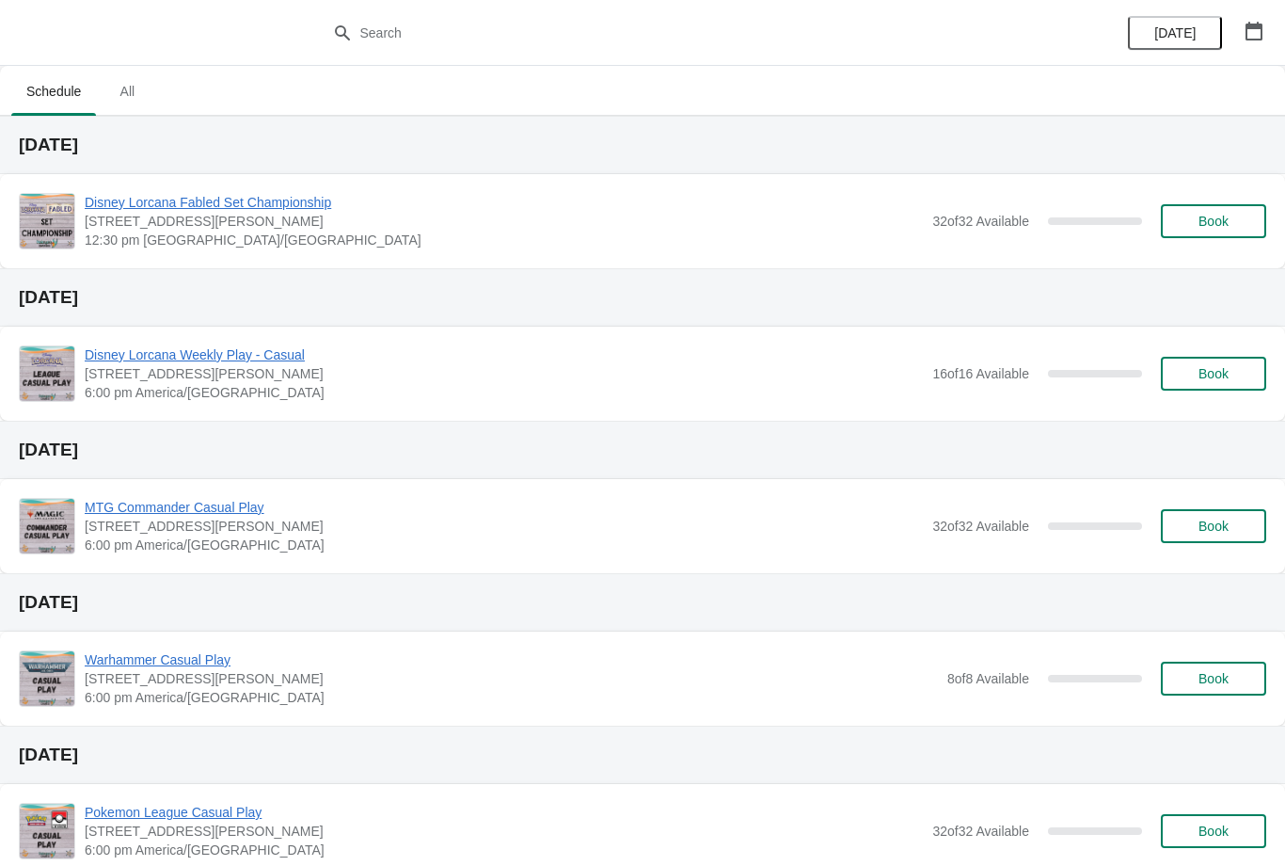
click at [1204, 220] on span "Book" at bounding box center [1214, 221] width 30 height 15
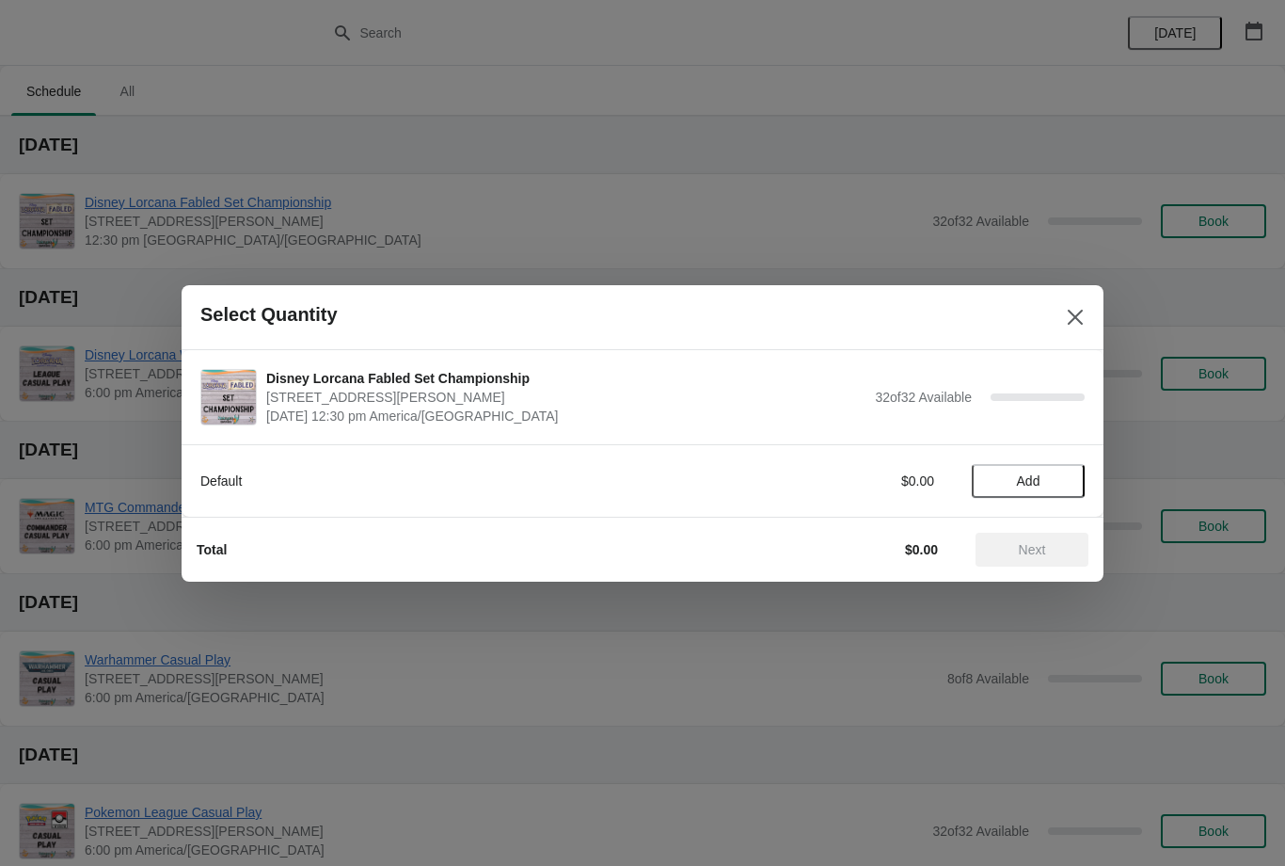
click at [1034, 483] on span "Add" at bounding box center [1029, 480] width 24 height 15
click at [1066, 475] on icon at bounding box center [1061, 481] width 20 height 20
click at [1030, 551] on span "Next" at bounding box center [1032, 549] width 27 height 15
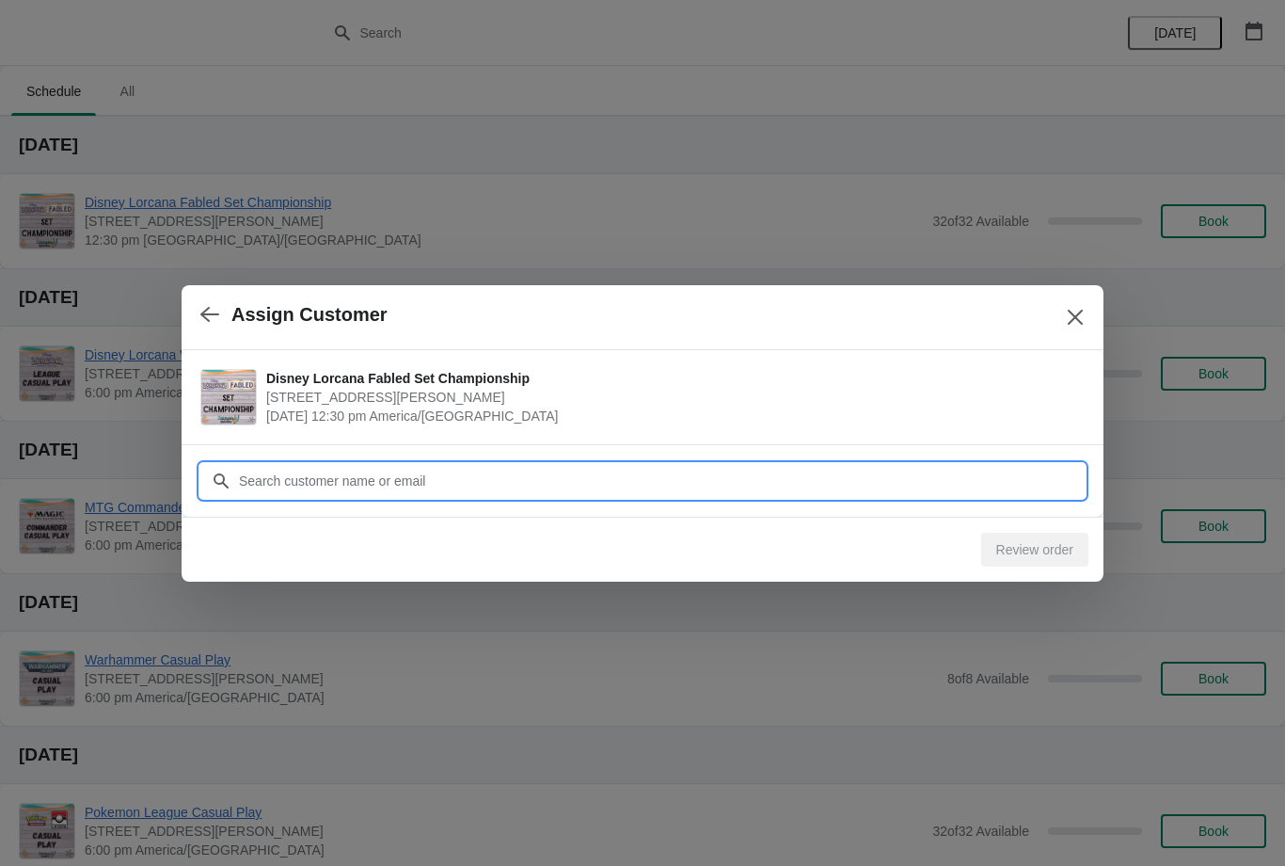
click at [816, 471] on input "Customer" at bounding box center [661, 481] width 847 height 34
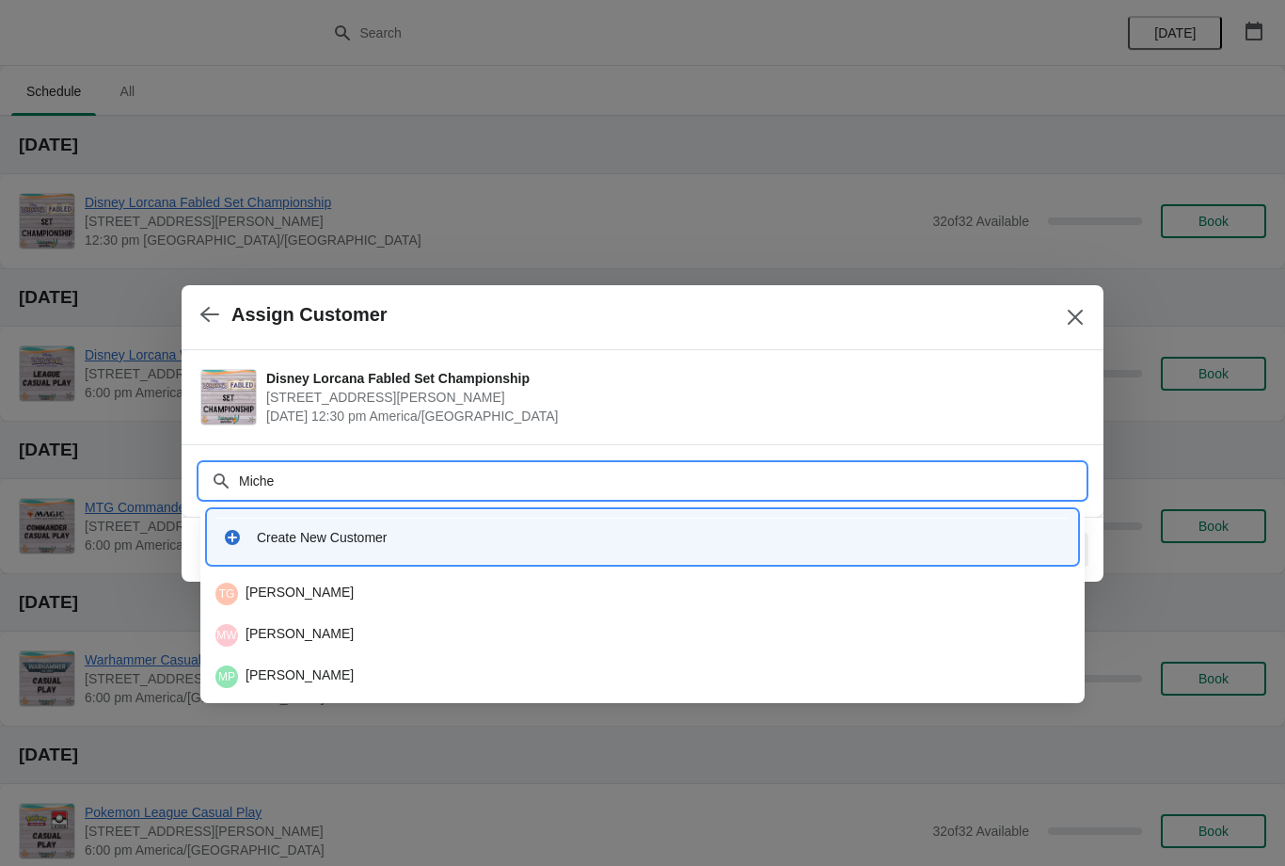
type input "Mich"
click at [379, 646] on div "MG Michael Gonzalez" at bounding box center [642, 635] width 869 height 38
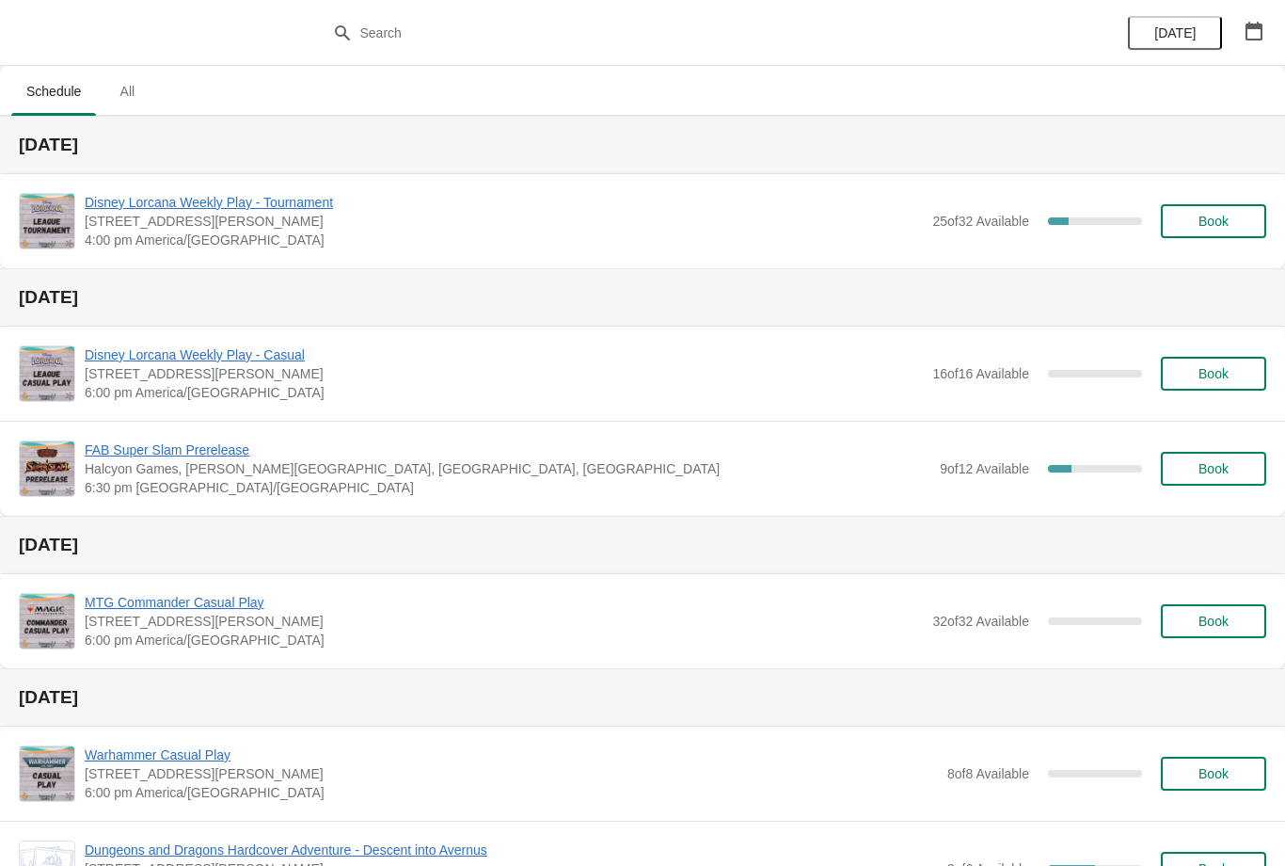
click at [263, 221] on span "[STREET_ADDRESS][PERSON_NAME]" at bounding box center [504, 221] width 838 height 19
click at [293, 208] on span "Disney Lorcana Weekly Play - Tournament" at bounding box center [504, 202] width 838 height 19
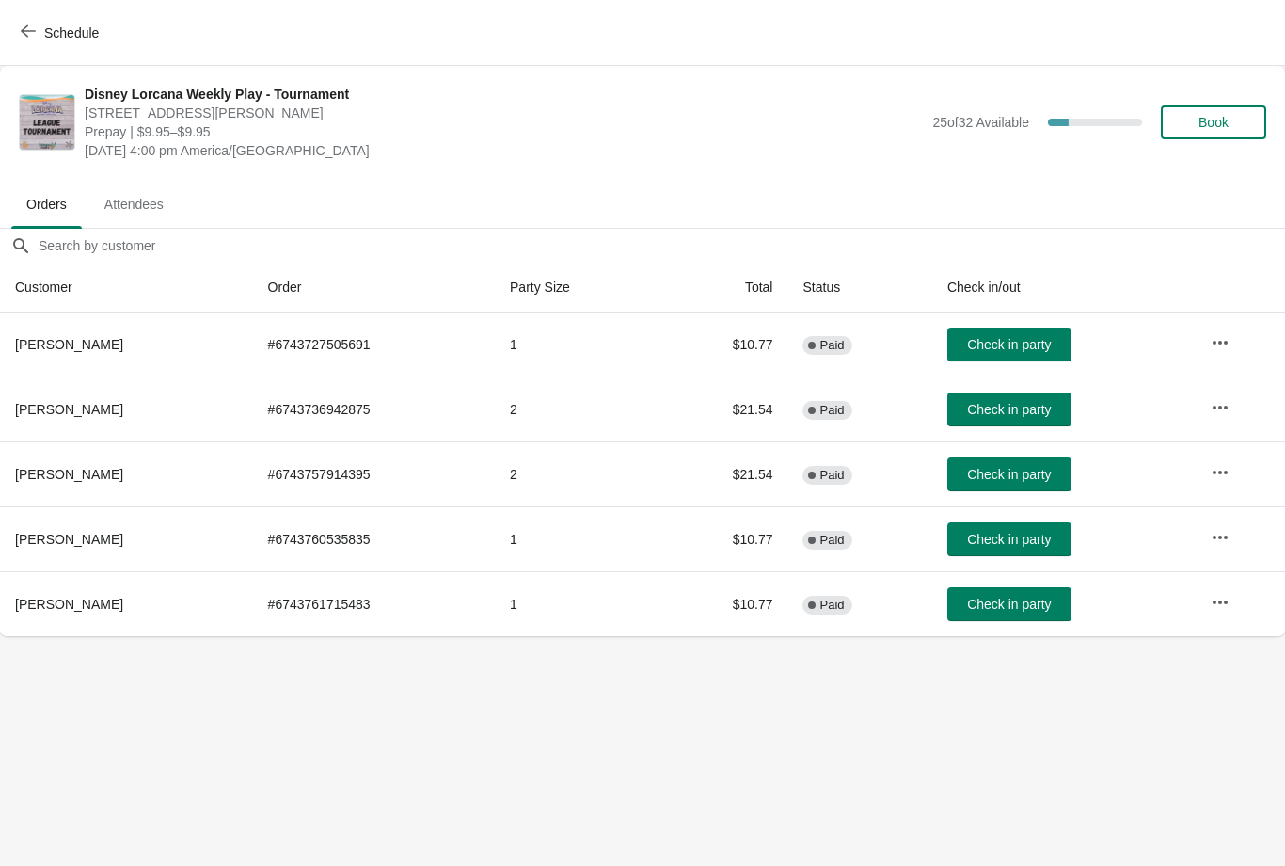
click at [1214, 136] on button "Book" at bounding box center [1213, 122] width 105 height 34
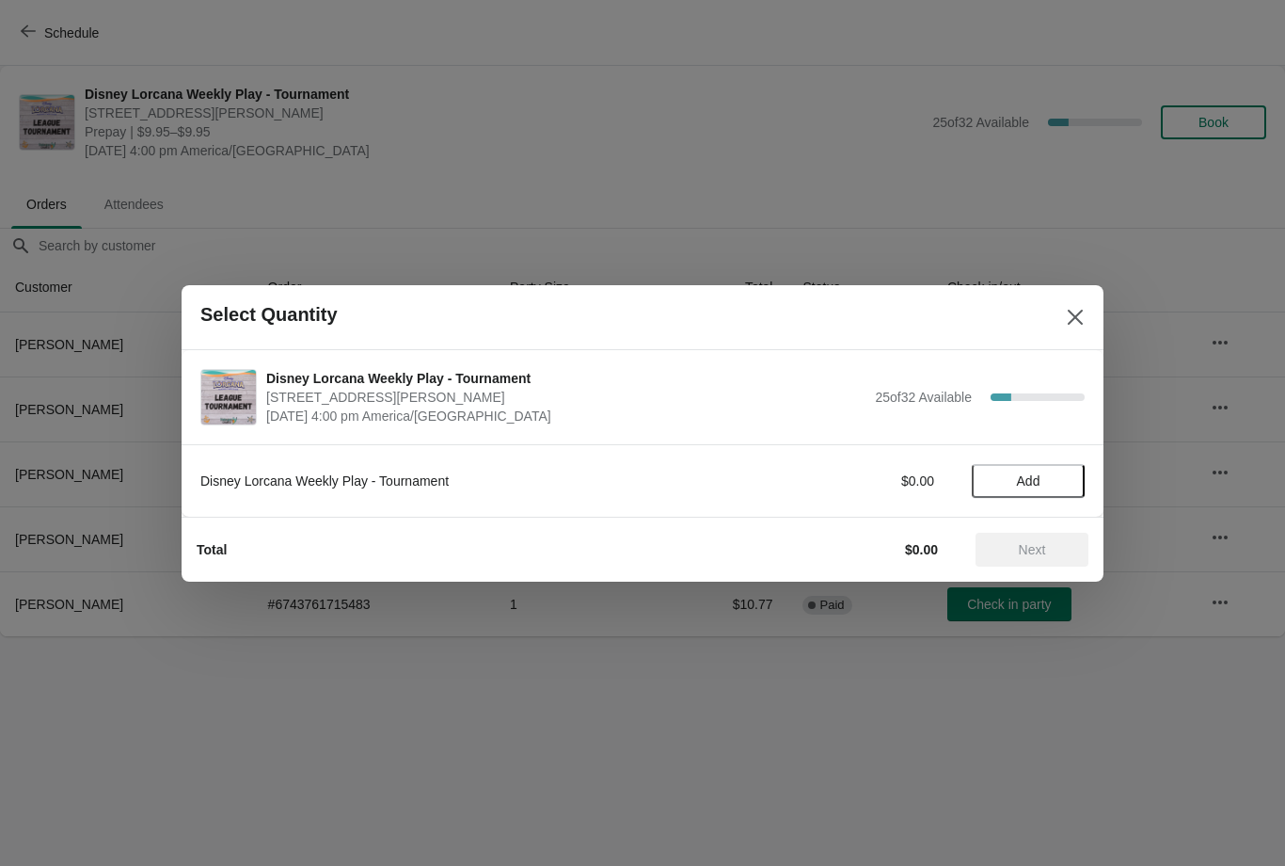
click at [1007, 485] on span "Add" at bounding box center [1028, 480] width 79 height 15
click at [1061, 483] on icon at bounding box center [1061, 480] width 7 height 7
click at [1027, 547] on span "Next" at bounding box center [1032, 549] width 27 height 15
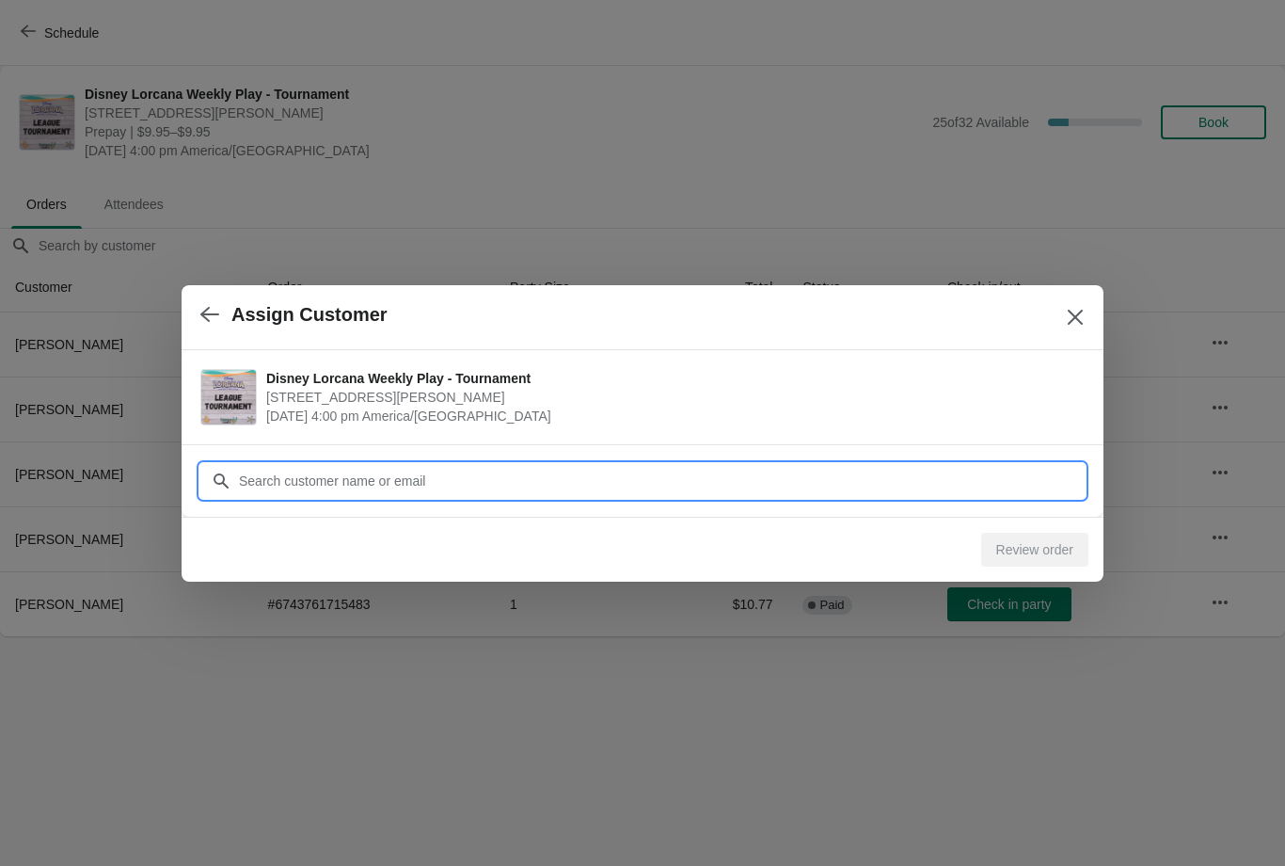
click at [409, 636] on div "Assign Customer Disney Lorcana Weekly Play - Tournament 2040 Louetta Rd Ste I S…" at bounding box center [642, 636] width 1285 height 0
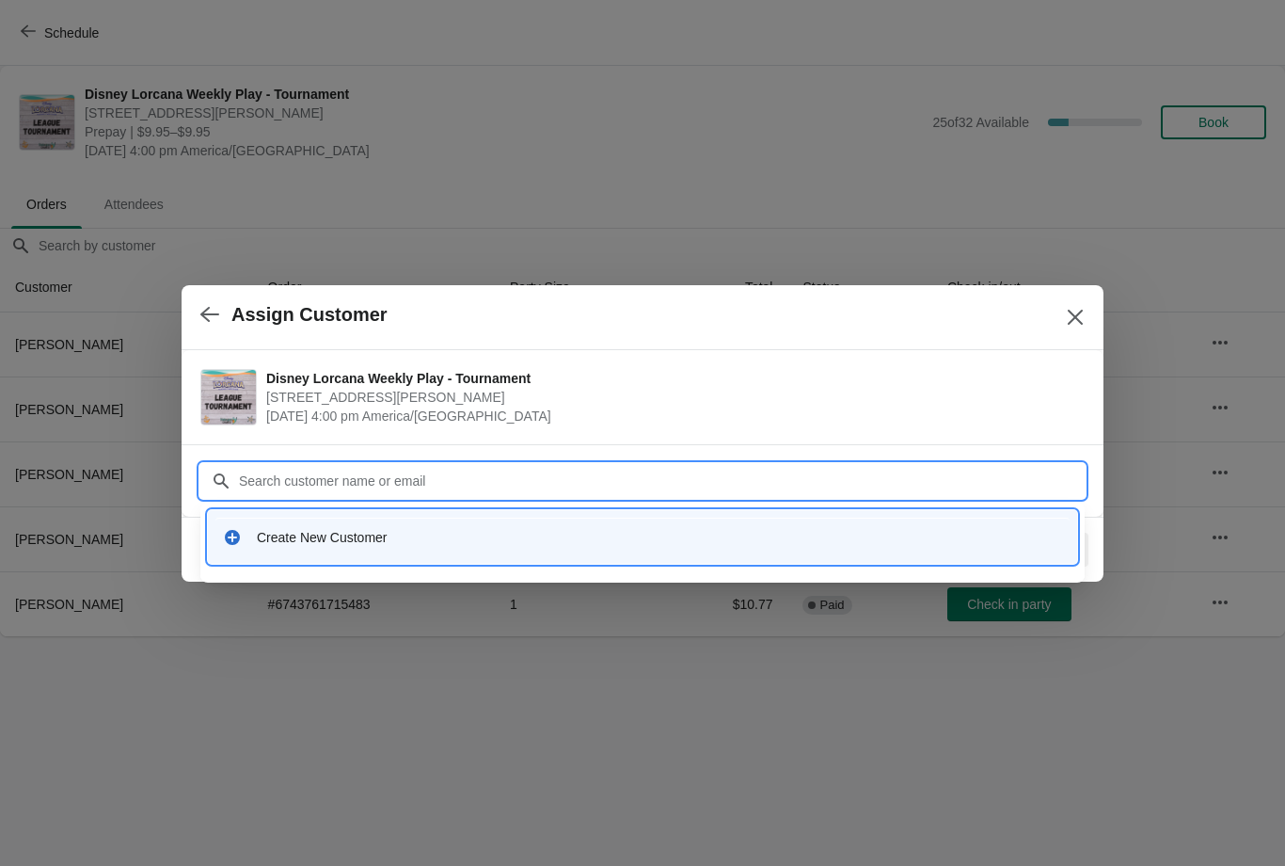
type input "H"
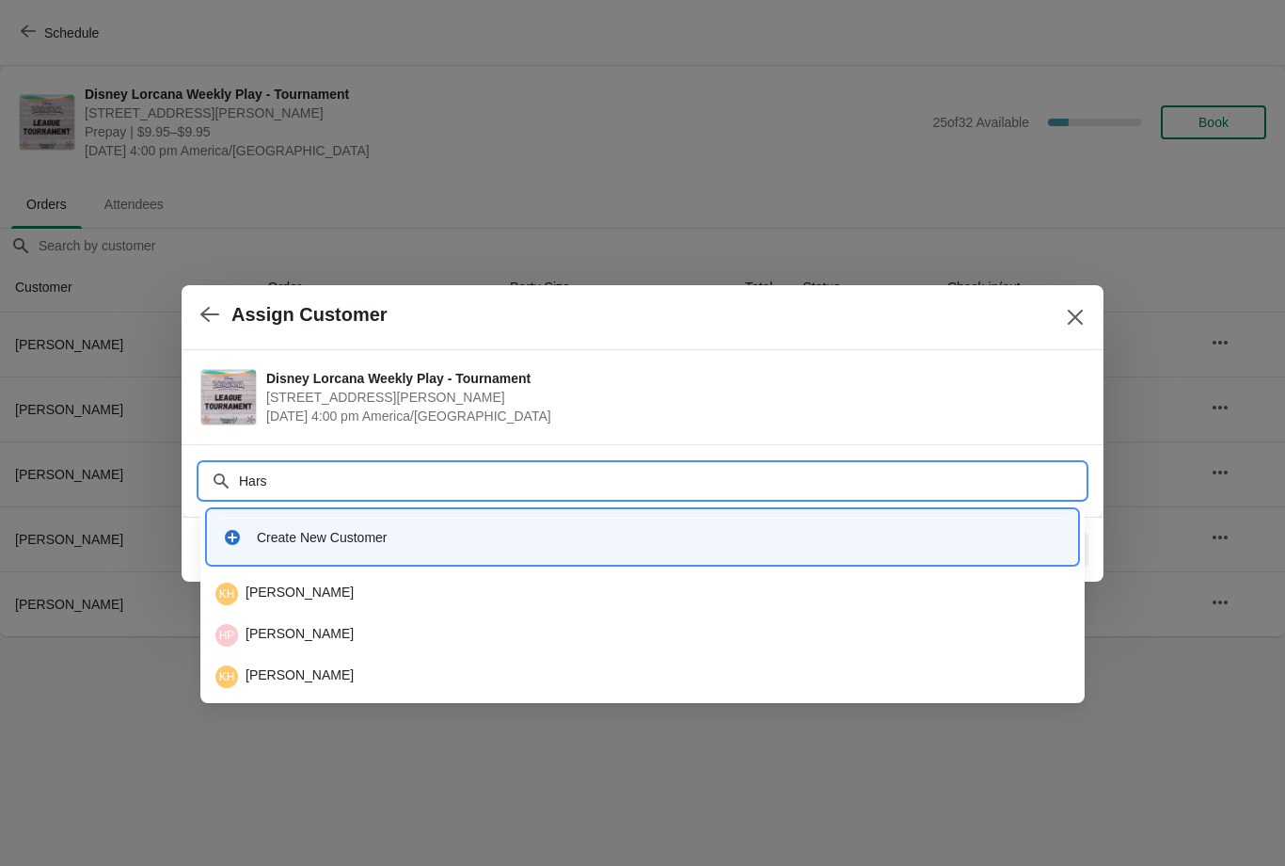
type input "Harsh"
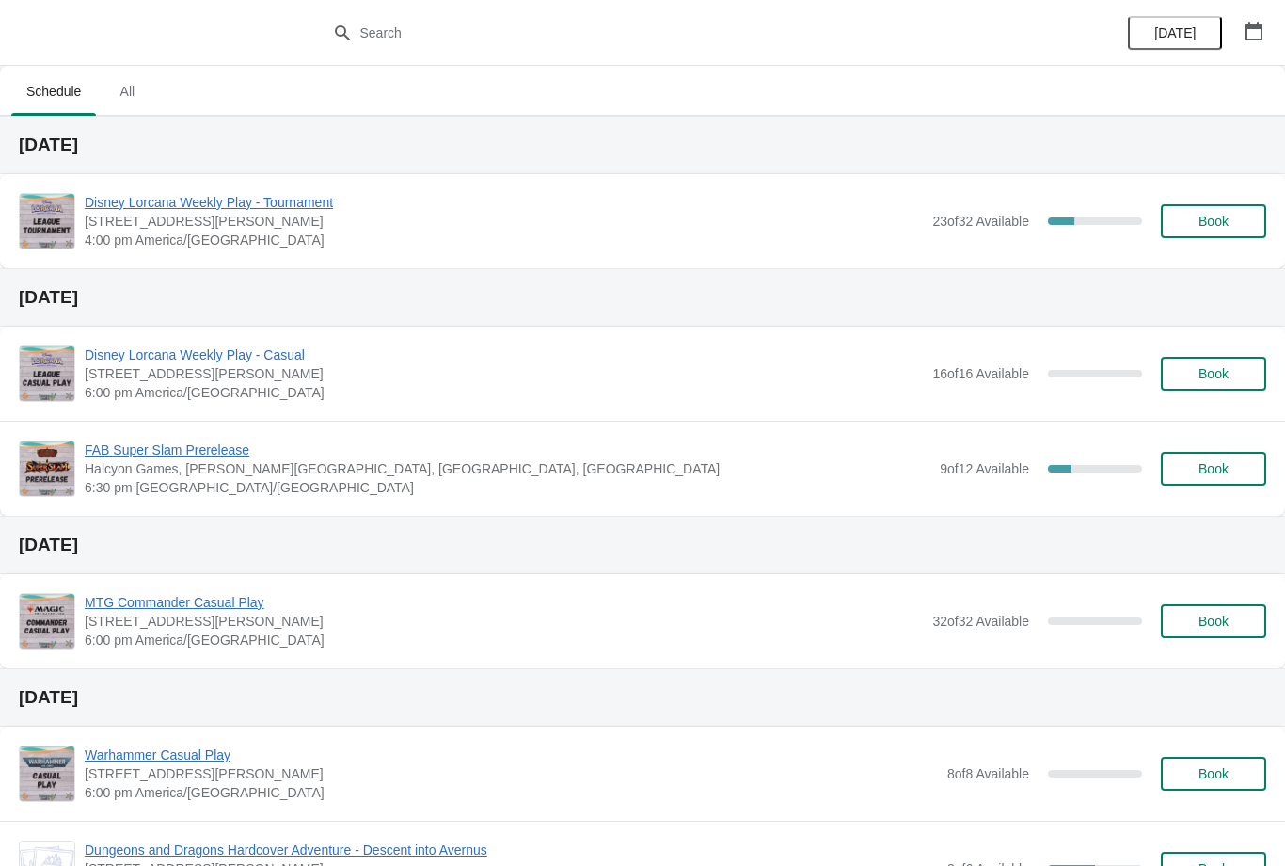
click at [305, 203] on span "Disney Lorcana Weekly Play - Tournament" at bounding box center [504, 202] width 838 height 19
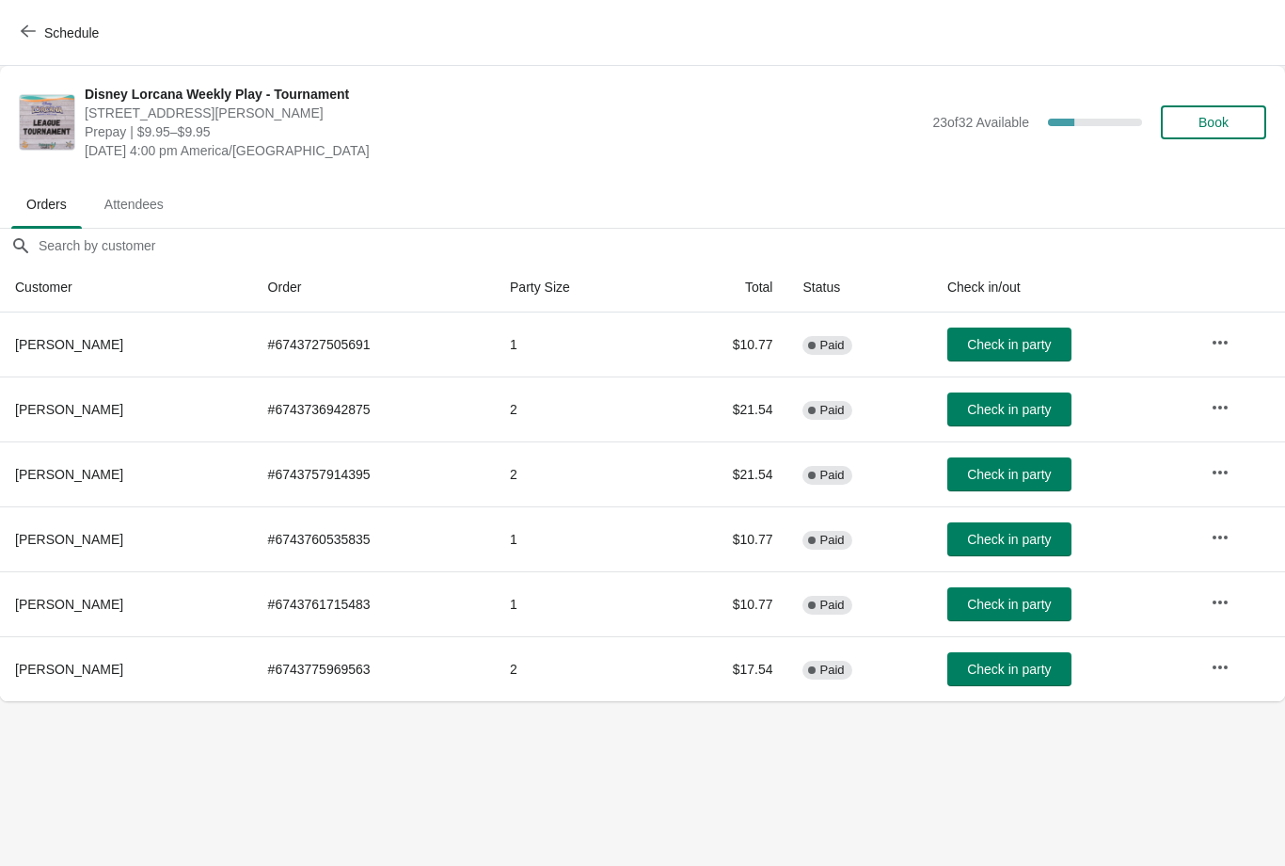
click at [1234, 117] on span "Book" at bounding box center [1214, 122] width 72 height 15
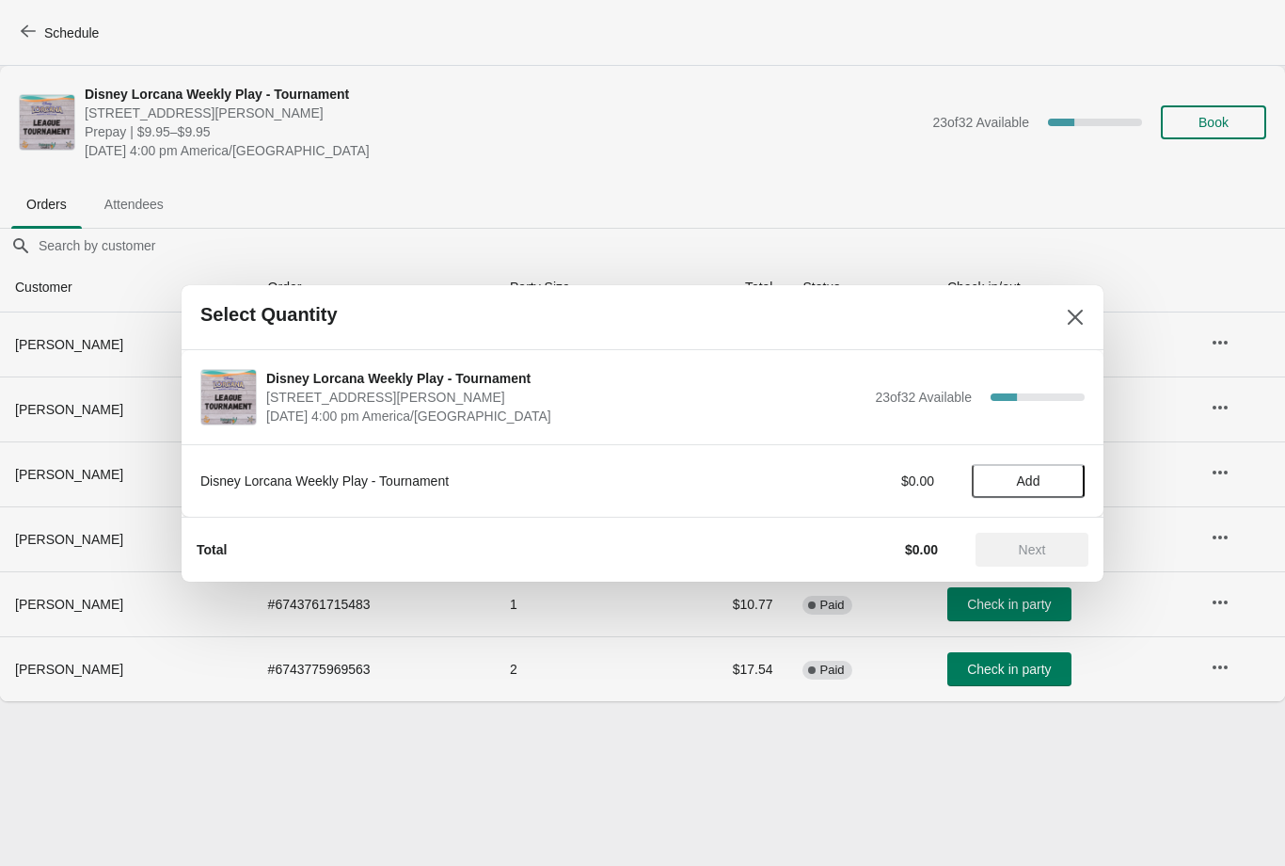
click at [1041, 473] on span "Add" at bounding box center [1029, 480] width 24 height 15
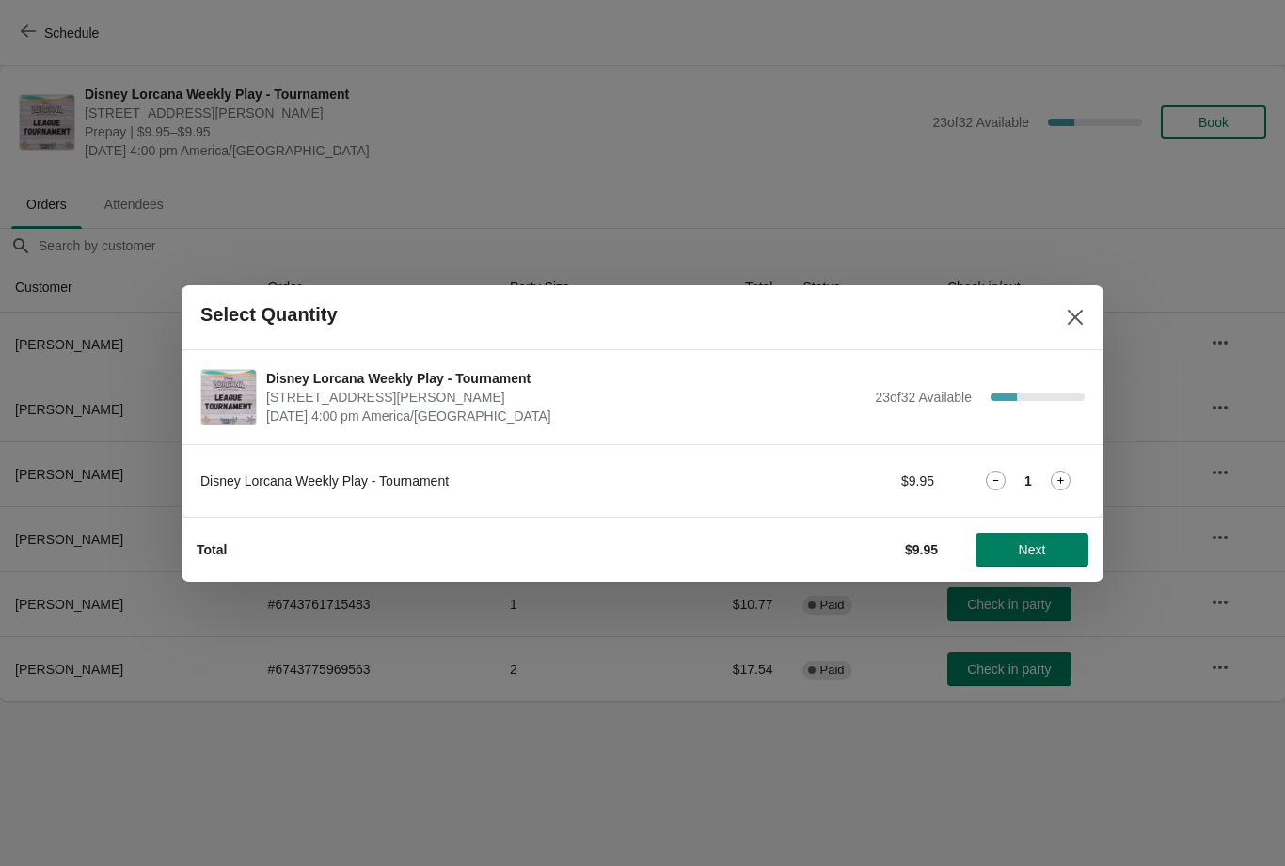
click at [1047, 524] on div "Total $9.95 Next" at bounding box center [635, 542] width 907 height 49
click at [1054, 550] on span "Next" at bounding box center [1032, 549] width 83 height 15
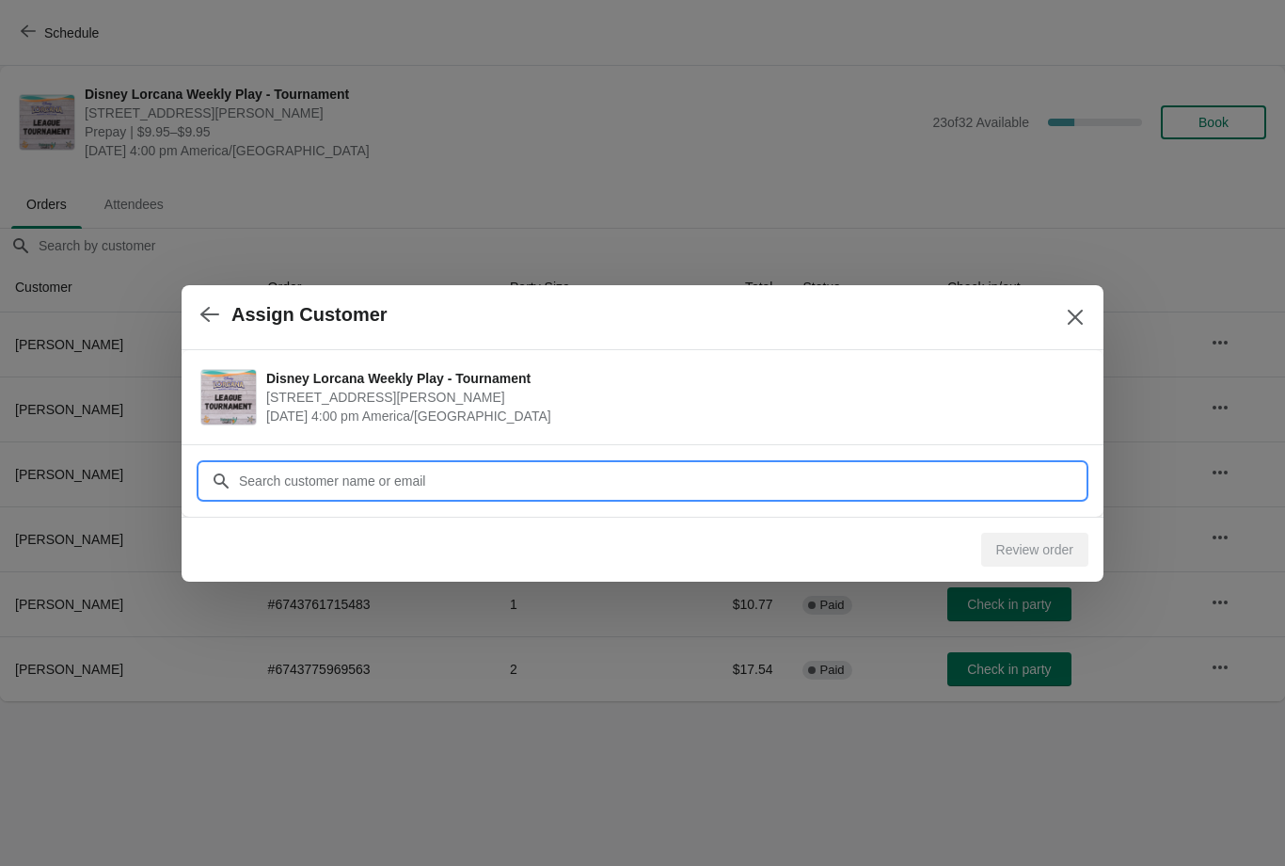
click at [642, 483] on input "Customer" at bounding box center [661, 481] width 847 height 34
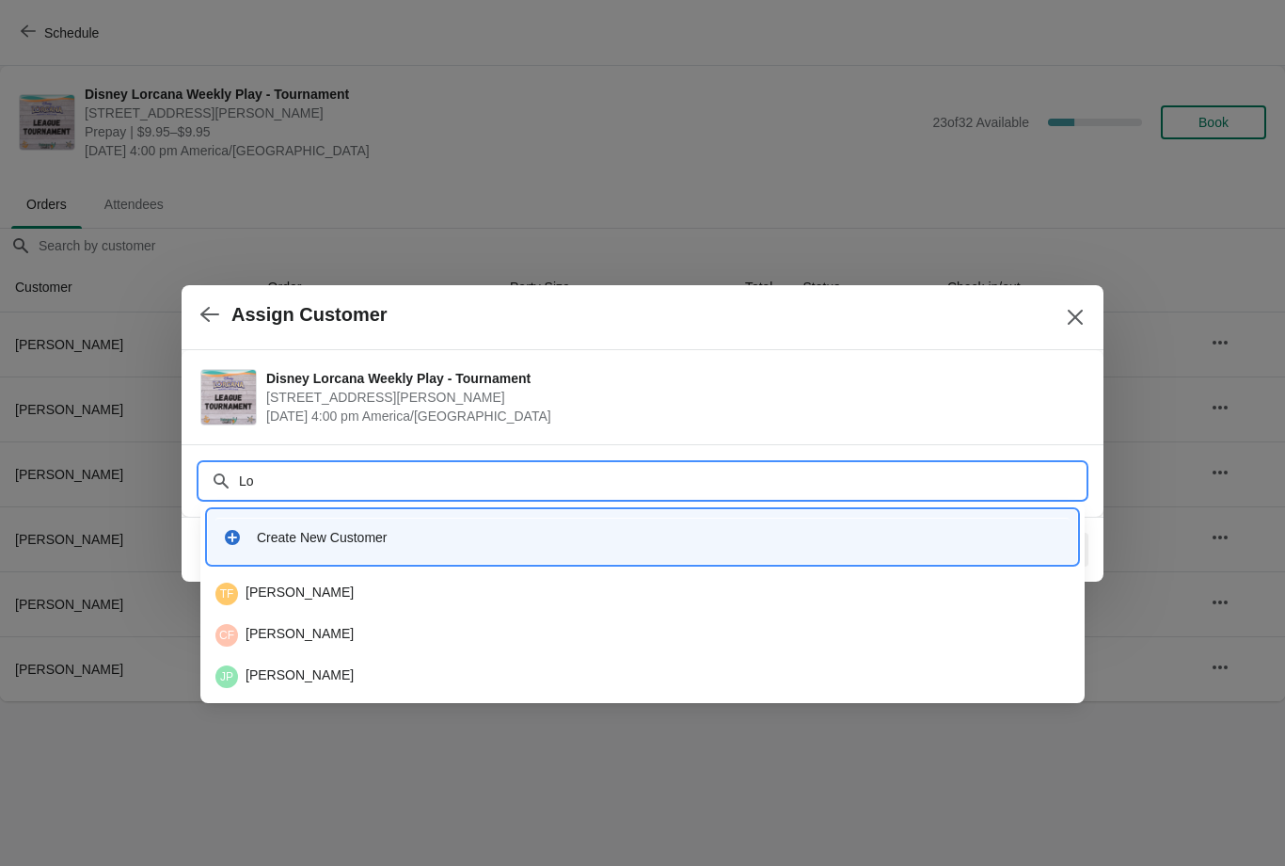
type input "L"
type input "Ag"
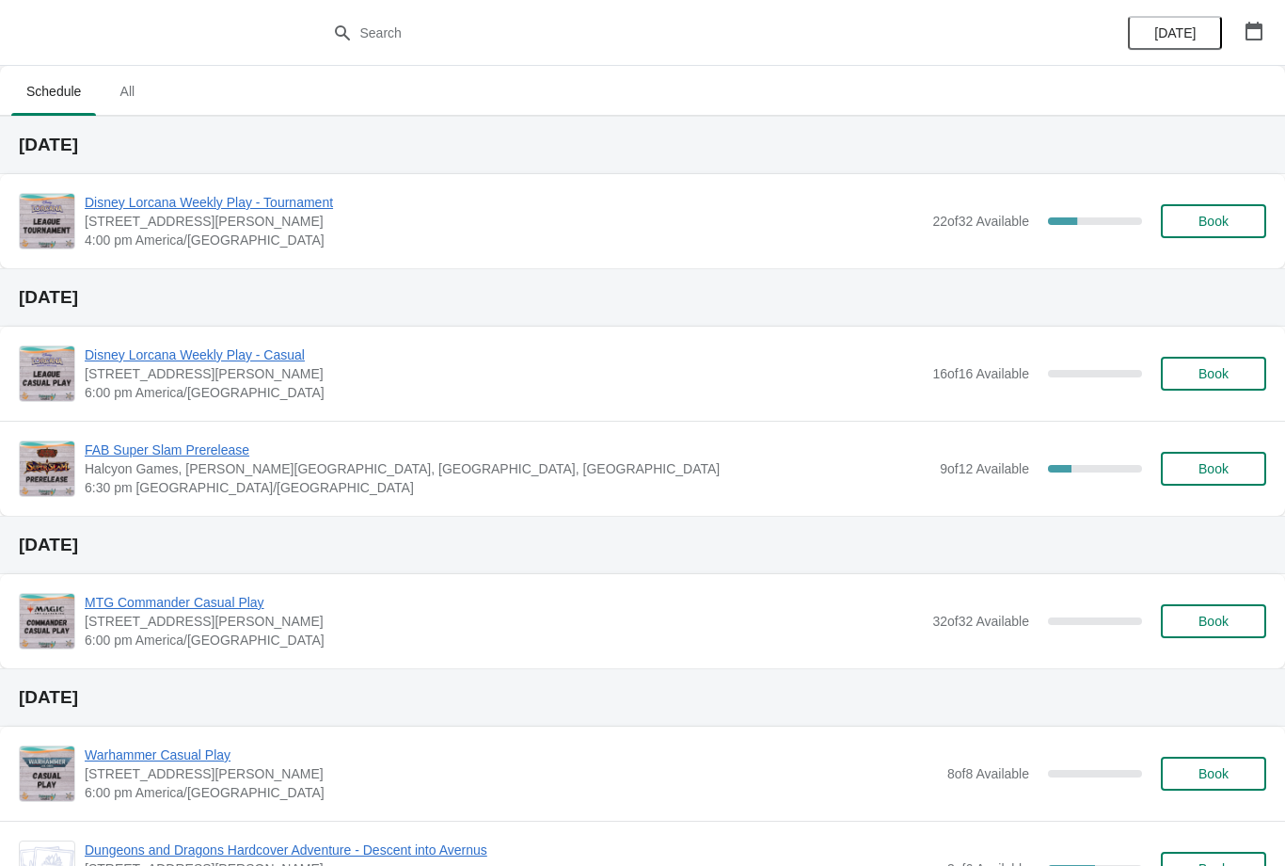
click at [251, 188] on div "Disney Lorcana Weekly Play - Tournament [STREET_ADDRESS][PERSON_NAME] 4:00 pm […" at bounding box center [642, 221] width 1285 height 94
click at [281, 209] on span "Disney Lorcana Weekly Play - Tournament" at bounding box center [504, 202] width 838 height 19
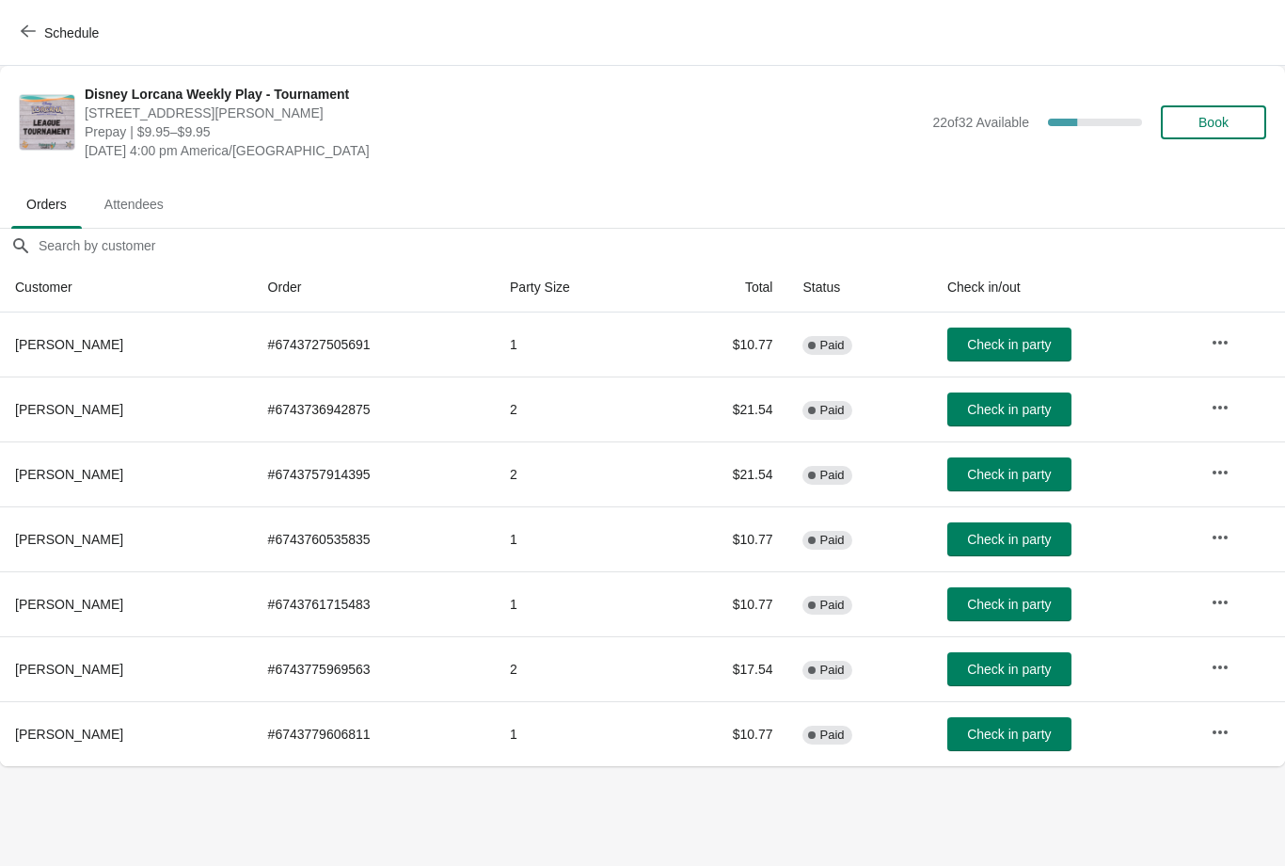
click at [1213, 132] on button "Book" at bounding box center [1213, 122] width 105 height 34
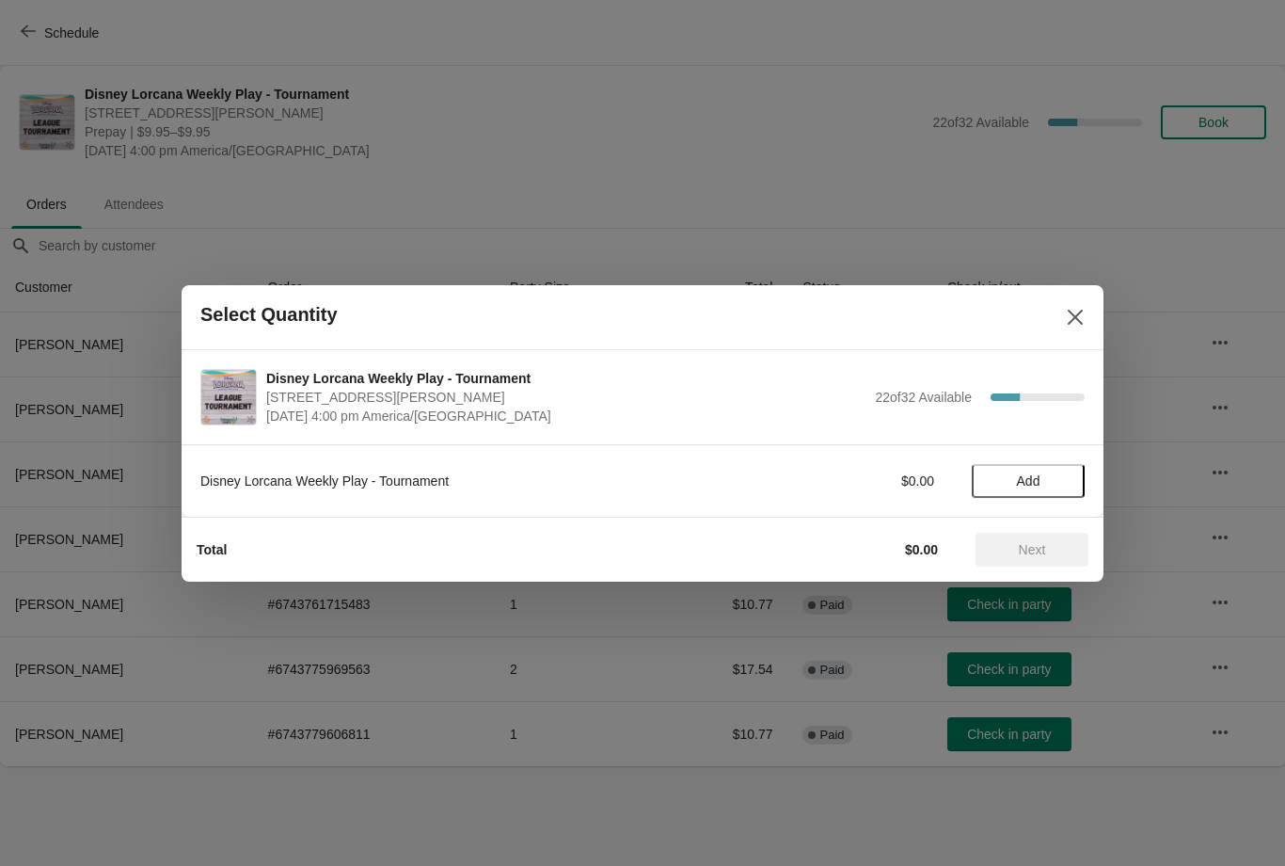
click at [1018, 482] on span "Add" at bounding box center [1029, 480] width 24 height 15
click at [1027, 547] on span "Next" at bounding box center [1032, 549] width 27 height 15
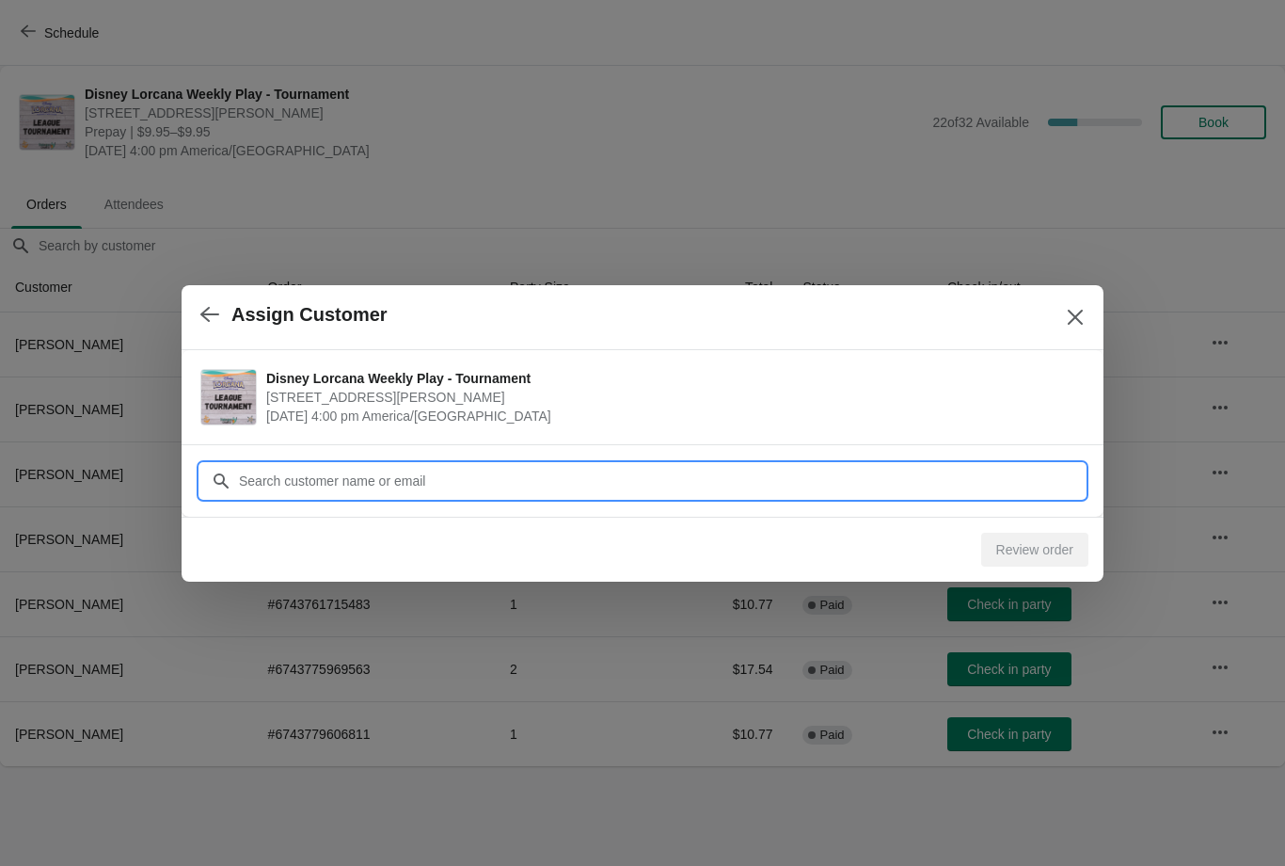
click at [755, 482] on input "Customer" at bounding box center [661, 481] width 847 height 34
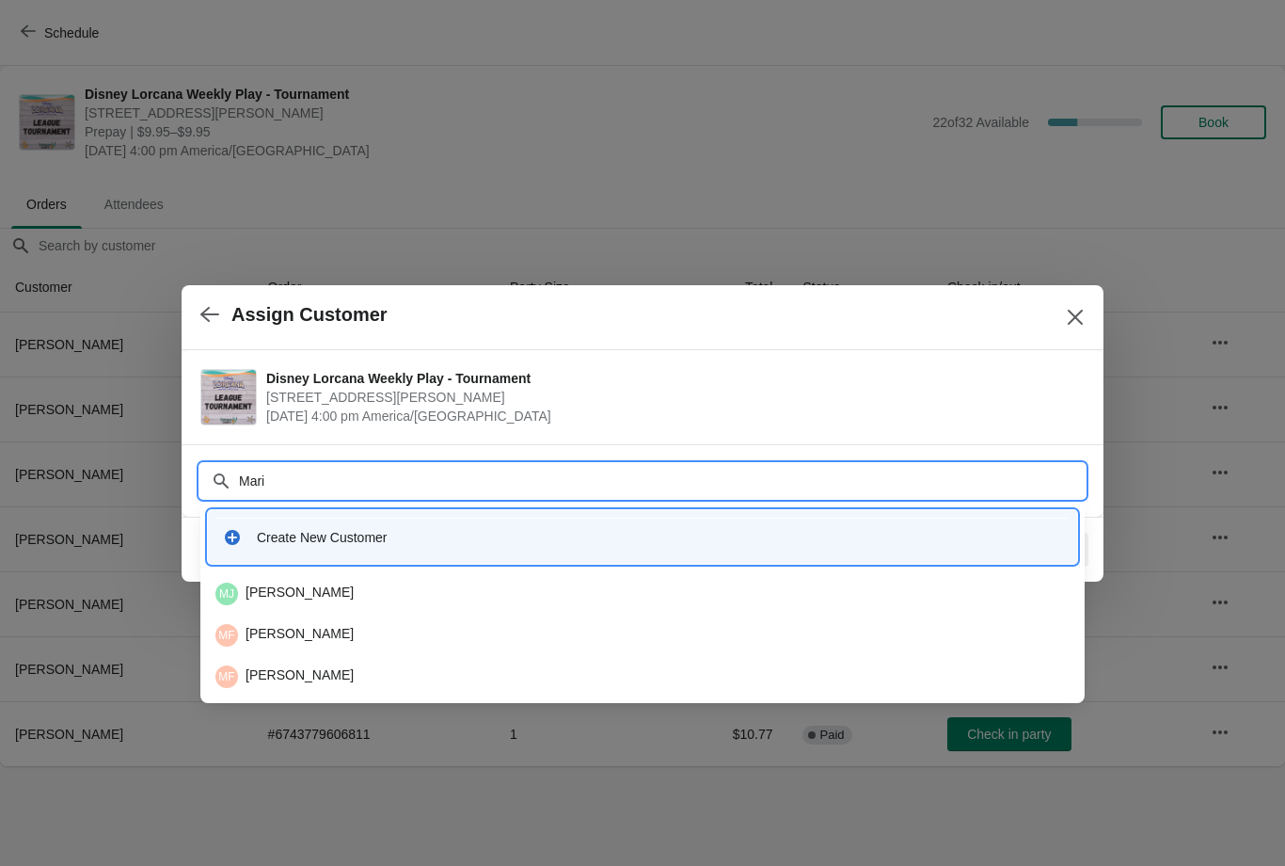
type input "Maria"
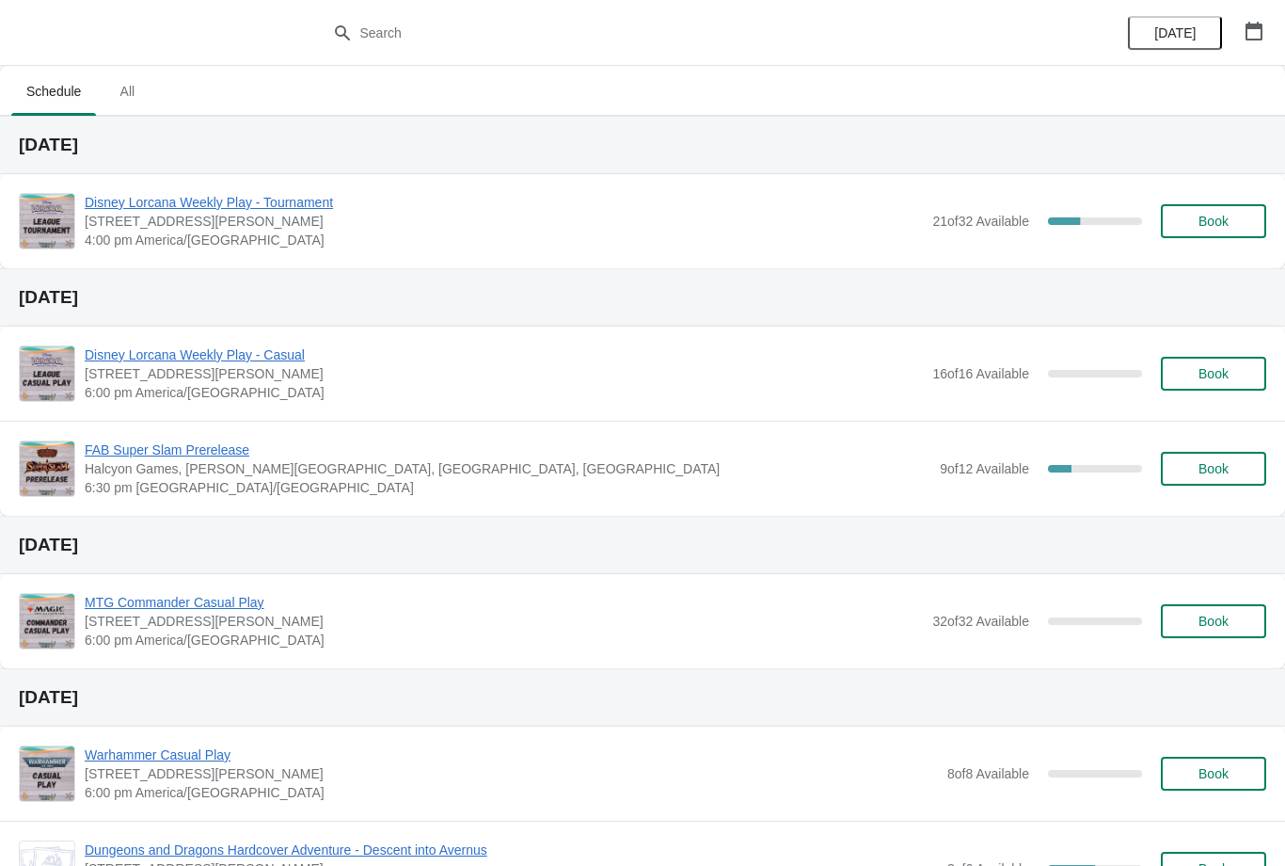
click at [258, 209] on span "Disney Lorcana Weekly Play - Tournament" at bounding box center [504, 202] width 838 height 19
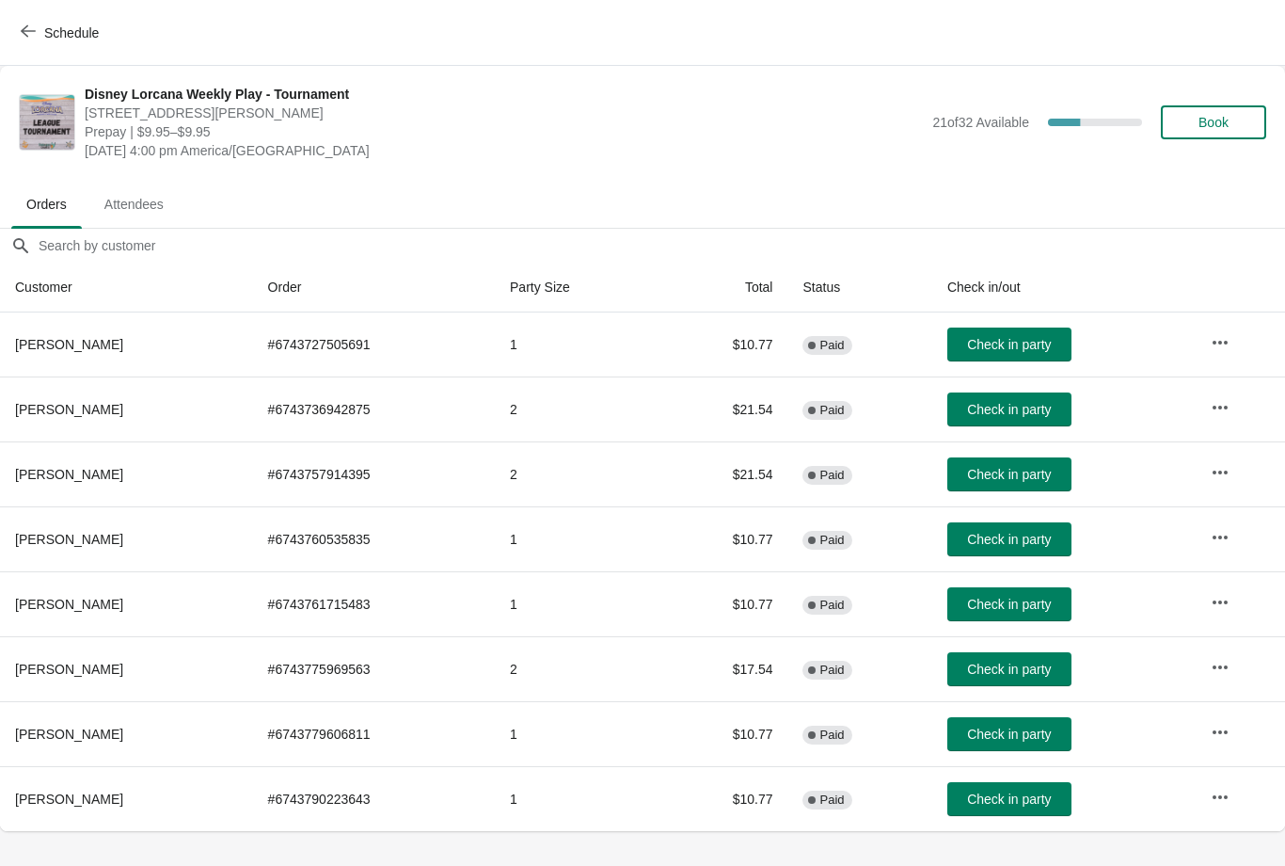
click at [1206, 123] on span "Book" at bounding box center [1214, 122] width 30 height 15
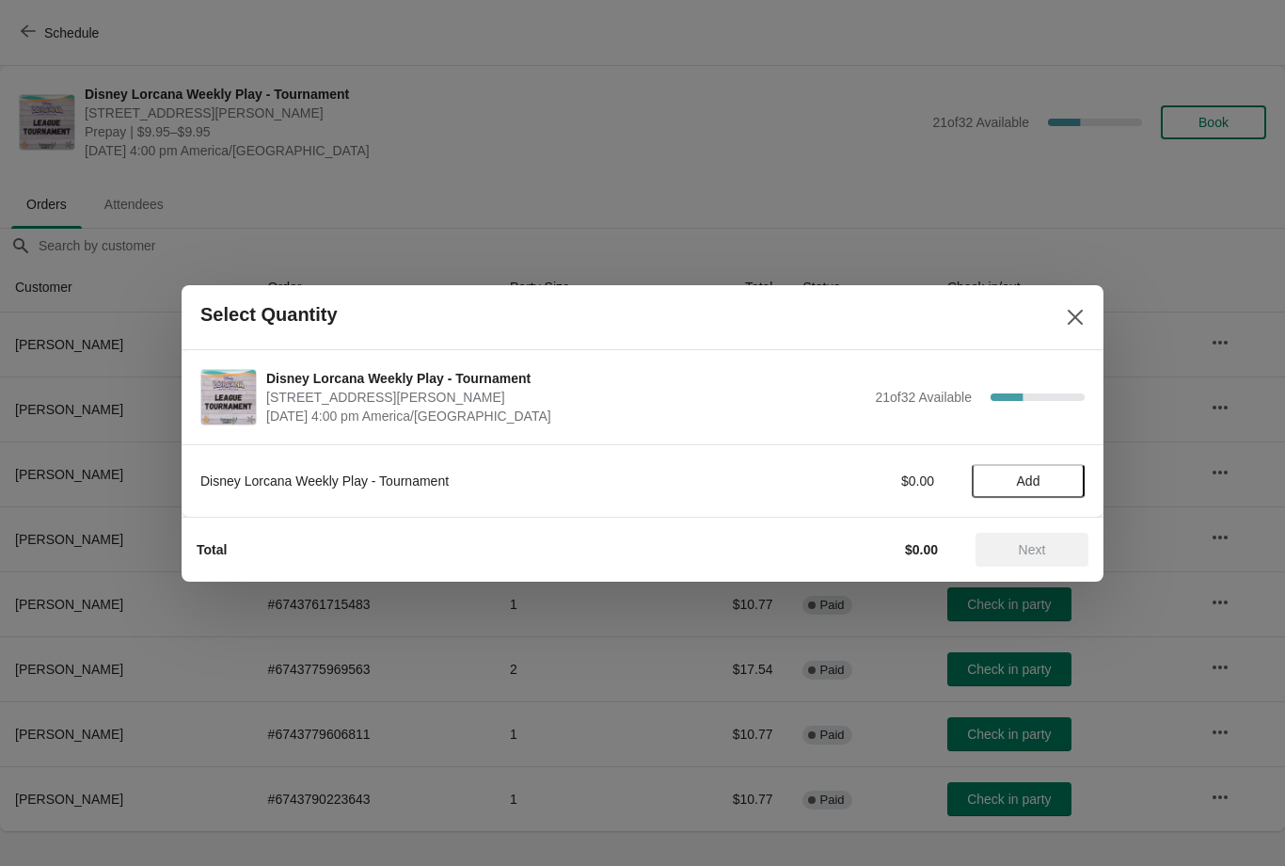
click at [1021, 480] on span "Add" at bounding box center [1029, 480] width 24 height 15
click at [1070, 548] on span "Next" at bounding box center [1032, 549] width 83 height 15
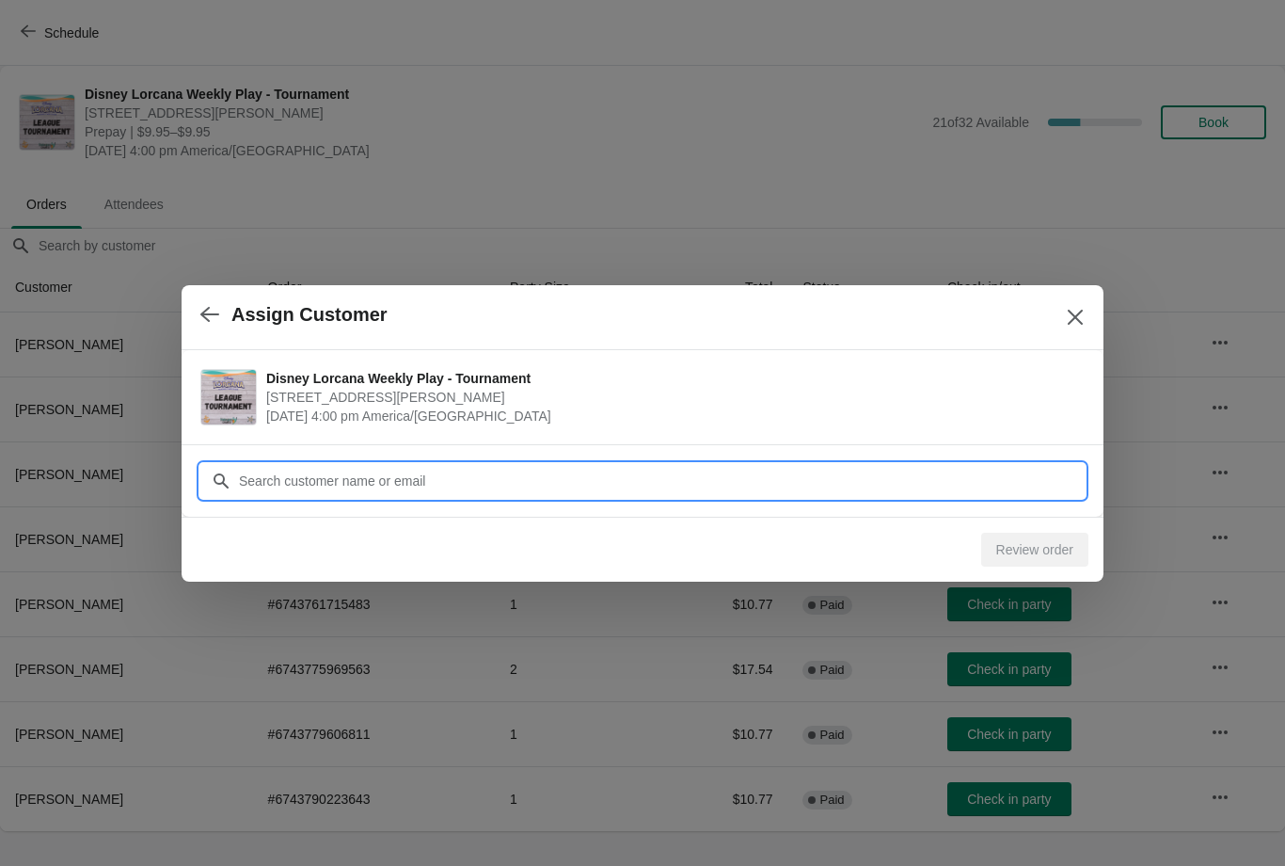
click at [546, 831] on div "Assign Customer Disney Lorcana Weekly Play - Tournament 2040 Louetta Rd Ste I S…" at bounding box center [642, 831] width 1285 height 0
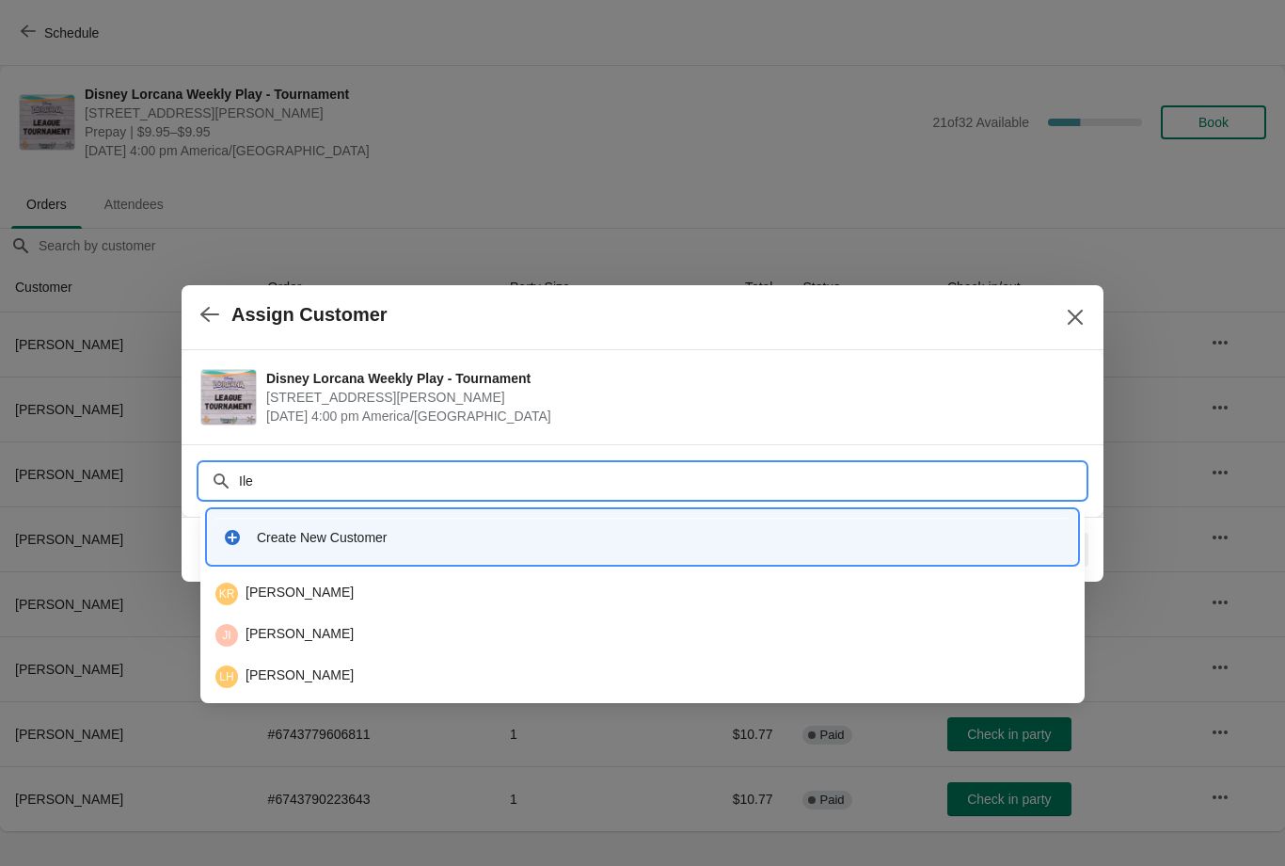
type input "Iler"
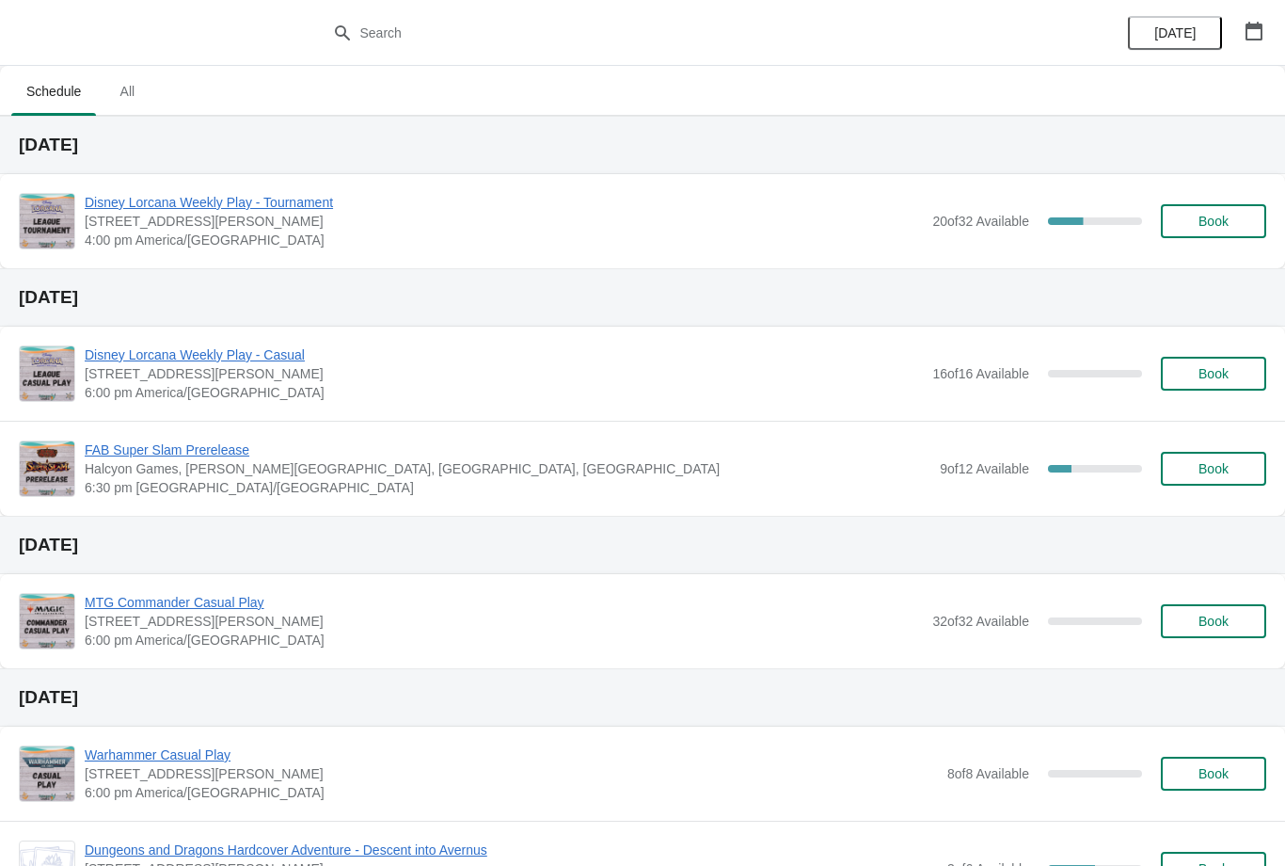
click at [259, 224] on span "[STREET_ADDRESS][PERSON_NAME]" at bounding box center [504, 221] width 838 height 19
click at [294, 204] on span "Disney Lorcana Weekly Play - Tournament" at bounding box center [504, 202] width 838 height 19
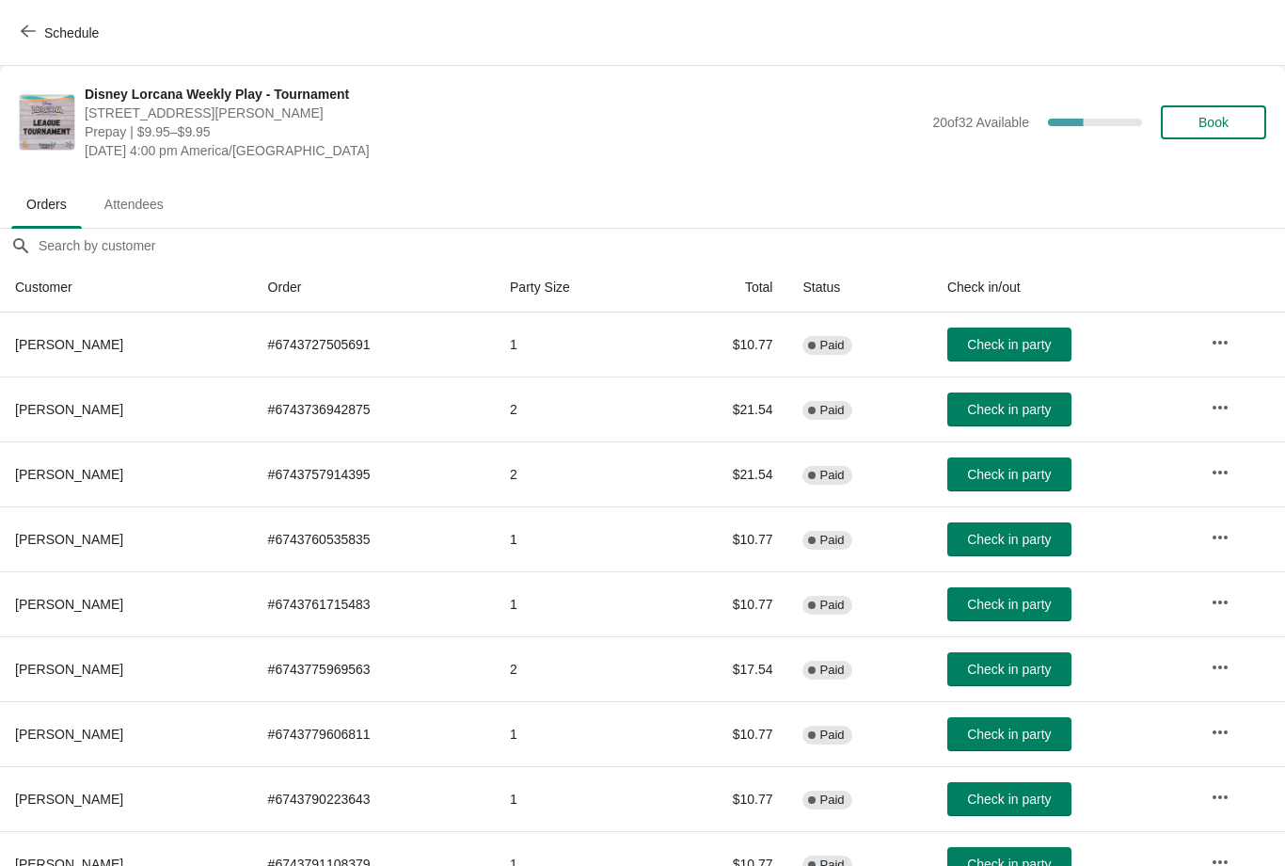
click at [1218, 113] on button "Book" at bounding box center [1213, 122] width 105 height 34
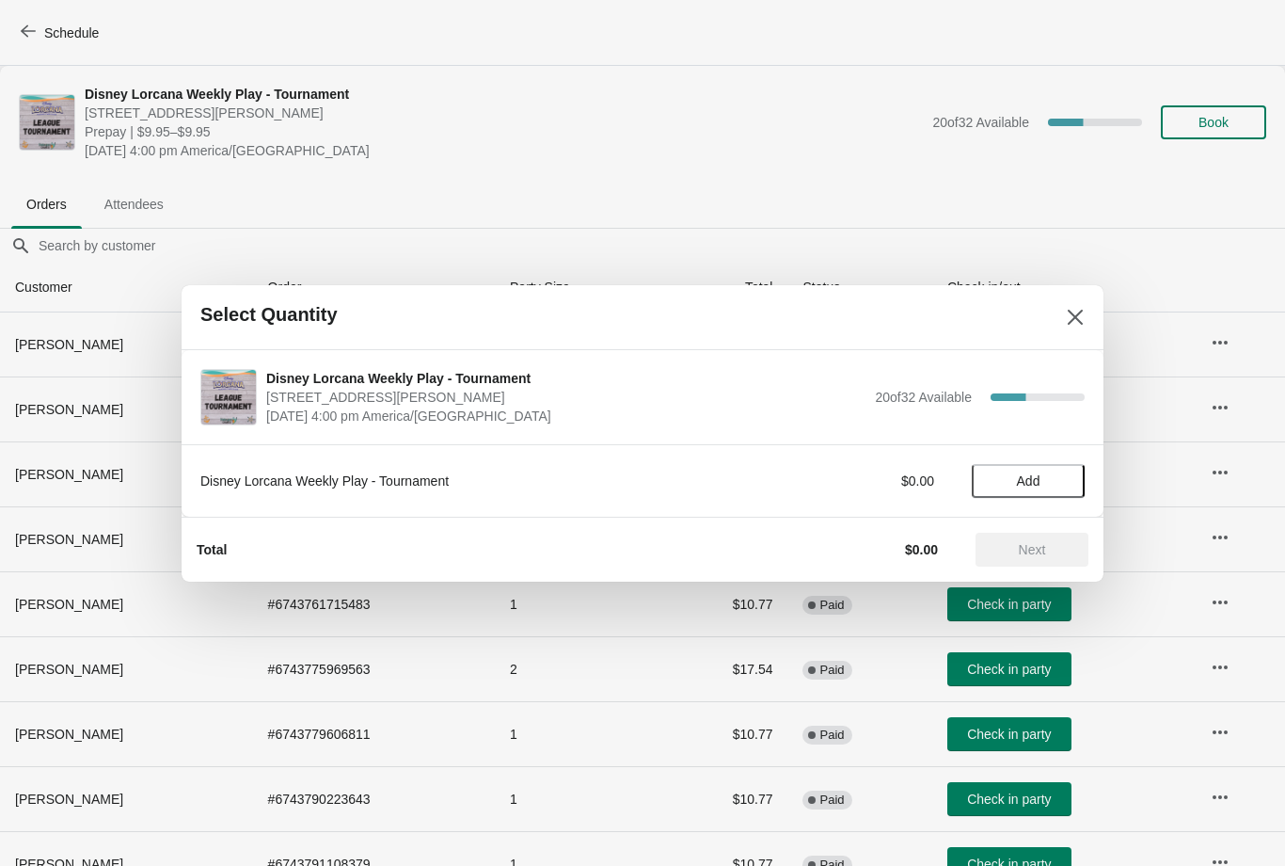
click at [1030, 481] on span "Add" at bounding box center [1029, 480] width 24 height 15
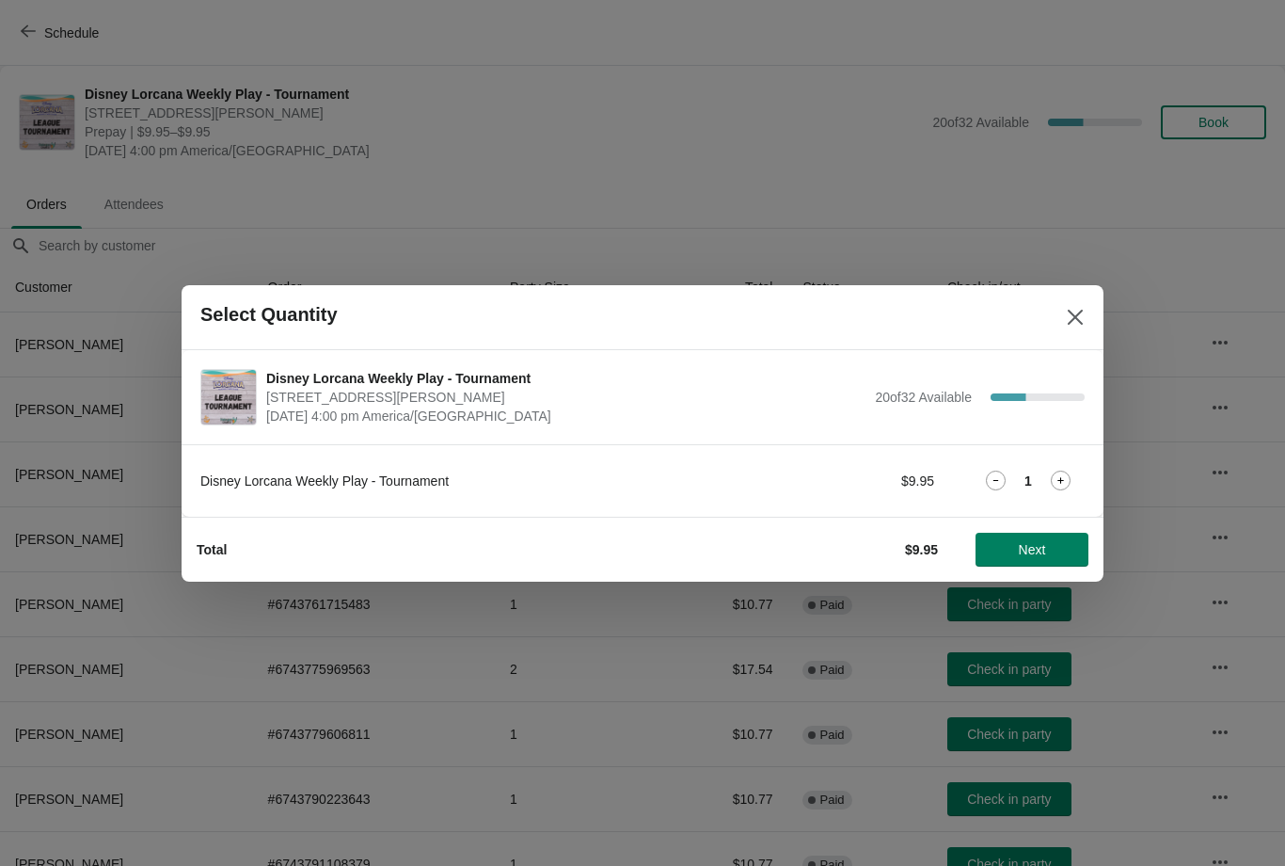
click at [1055, 550] on span "Next" at bounding box center [1032, 549] width 83 height 15
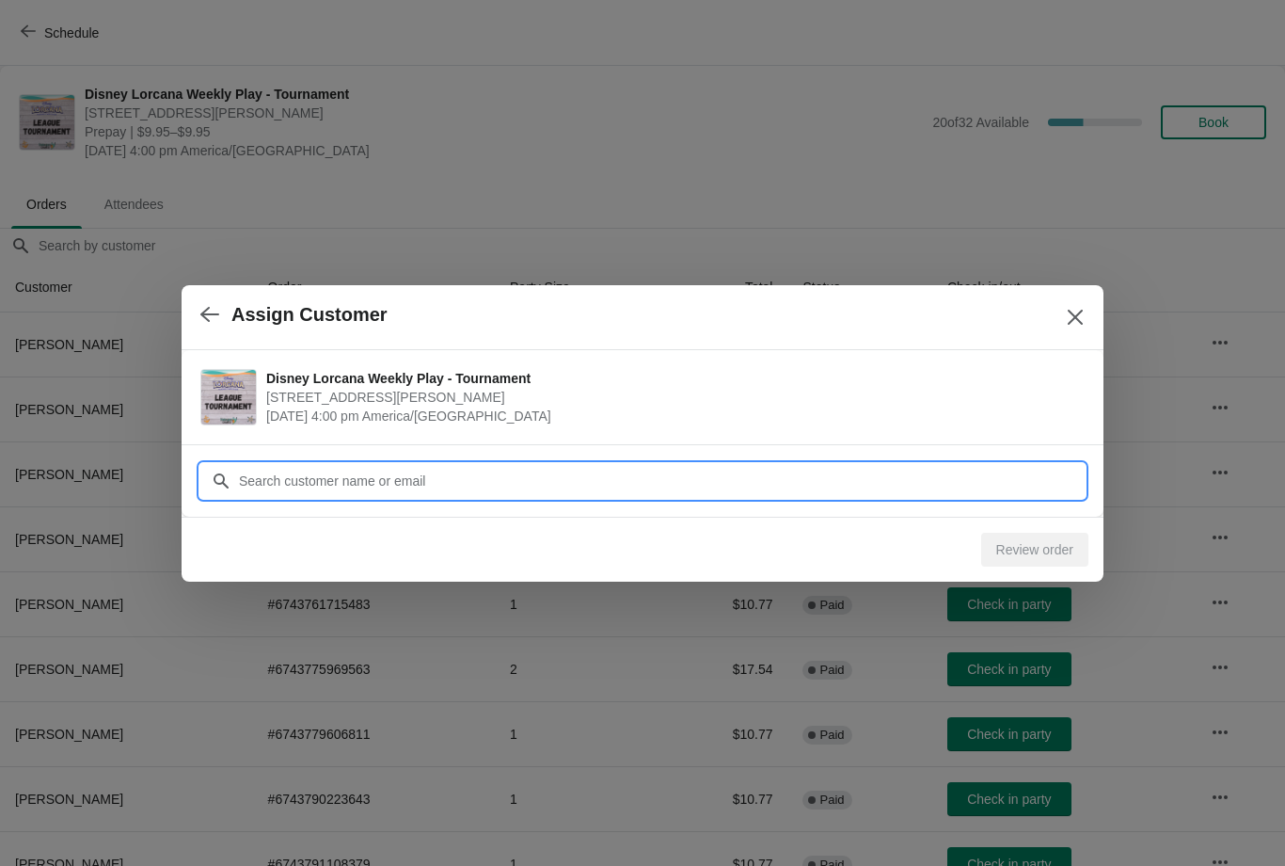
click at [644, 492] on input "Customer" at bounding box center [661, 481] width 847 height 34
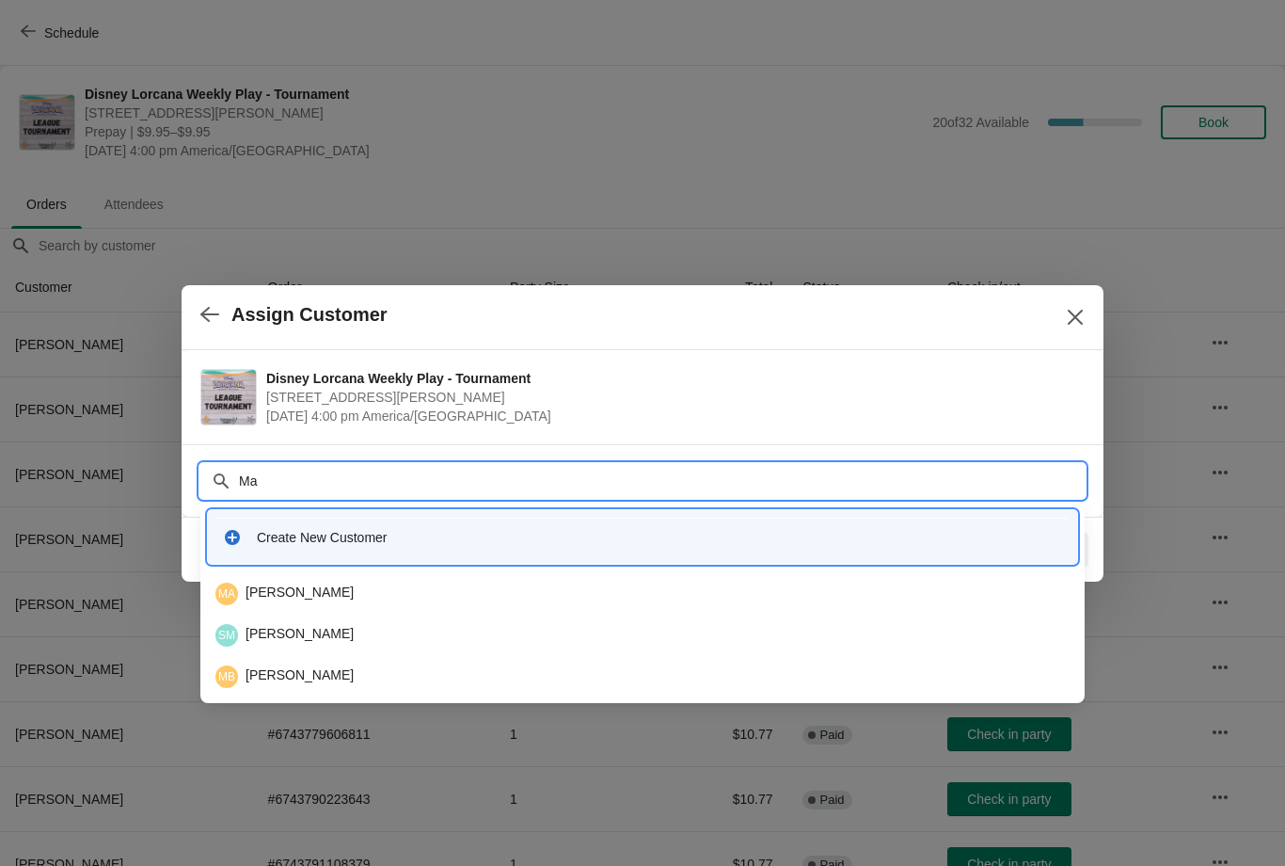
type input "M"
type input "Co"
